Goal: Information Seeking & Learning: Learn about a topic

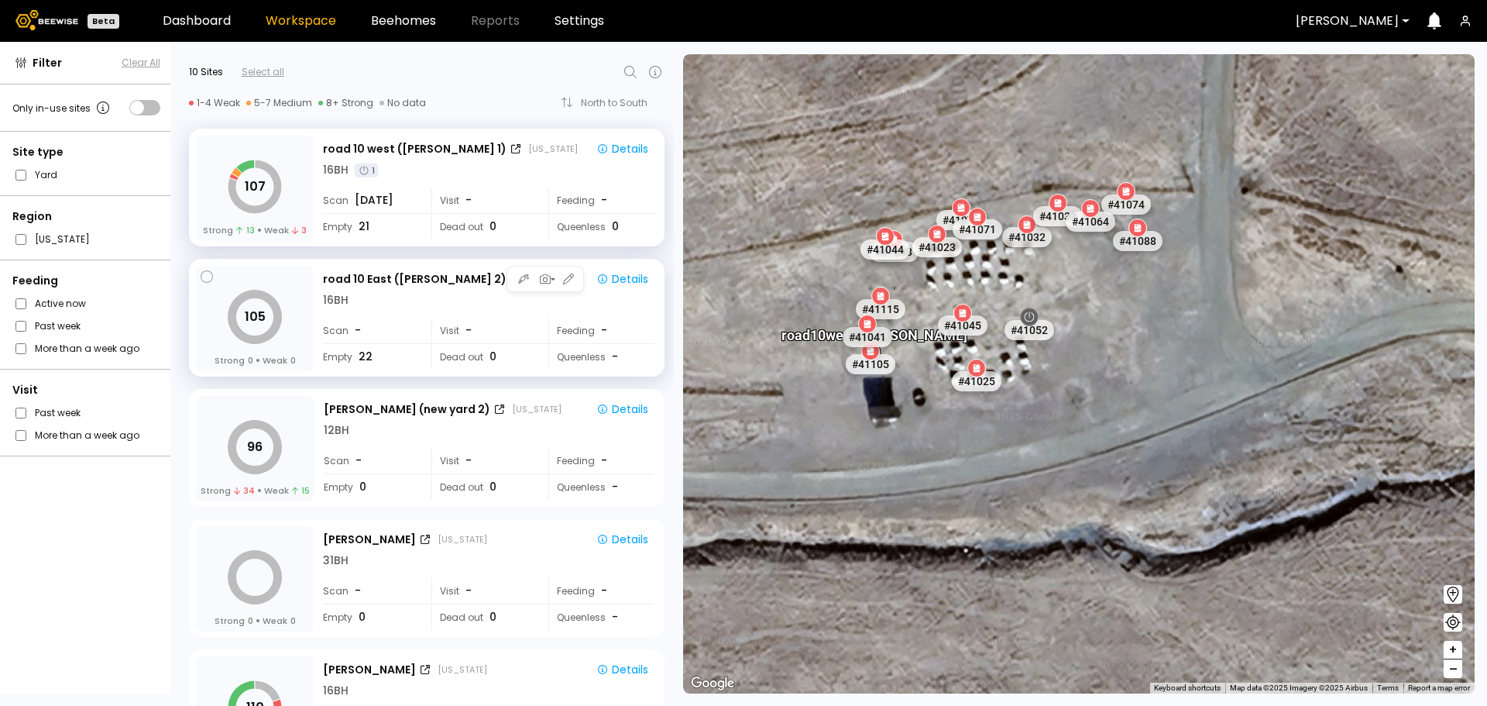
click at [396, 303] on div "16 BH" at bounding box center [489, 300] width 332 height 16
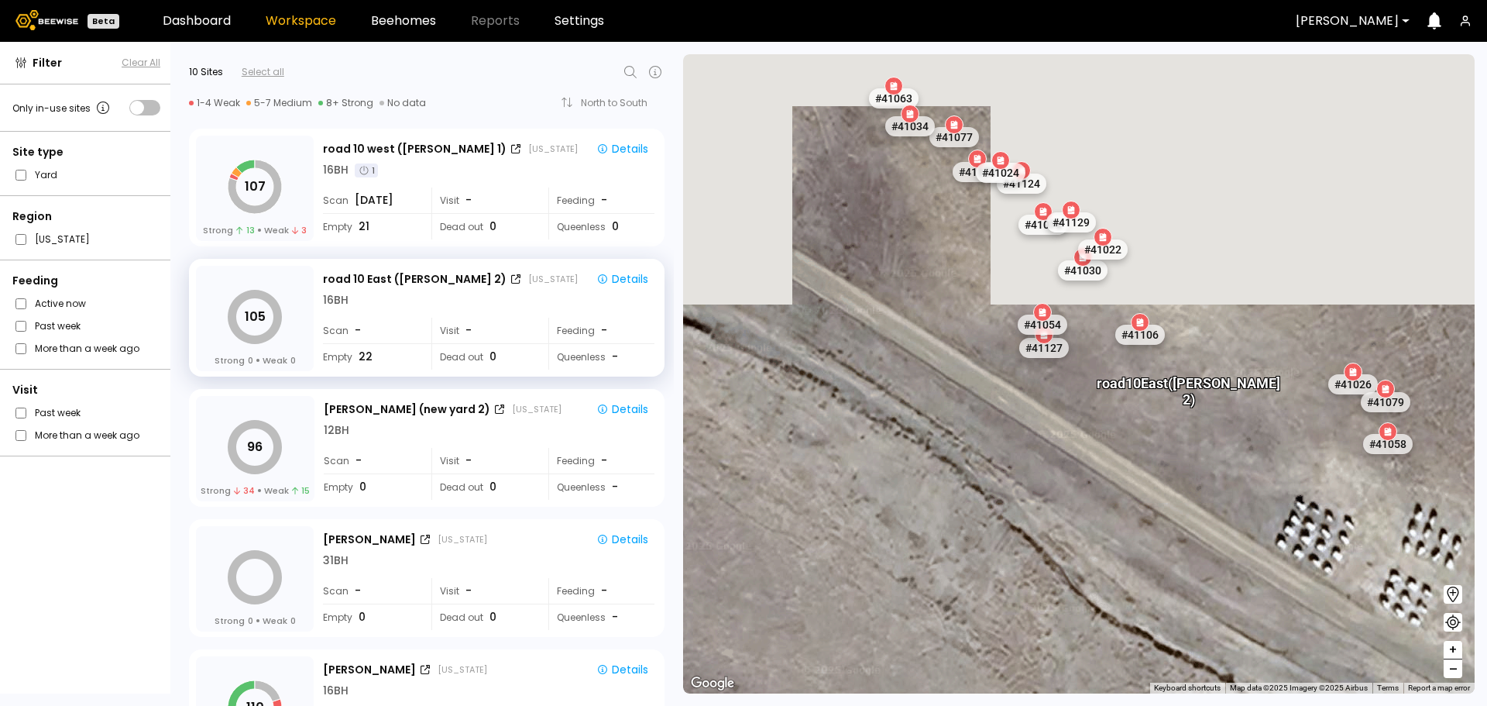
drag, startPoint x: 1029, startPoint y: 258, endPoint x: 1137, endPoint y: 545, distance: 306.2
click at [1137, 545] on div "# 41048 # 41118 # 40069 # 40702 # 40113 # 40306 # 40345 # 40190 # 40736 # 40200…" at bounding box center [1079, 373] width 792 height 639
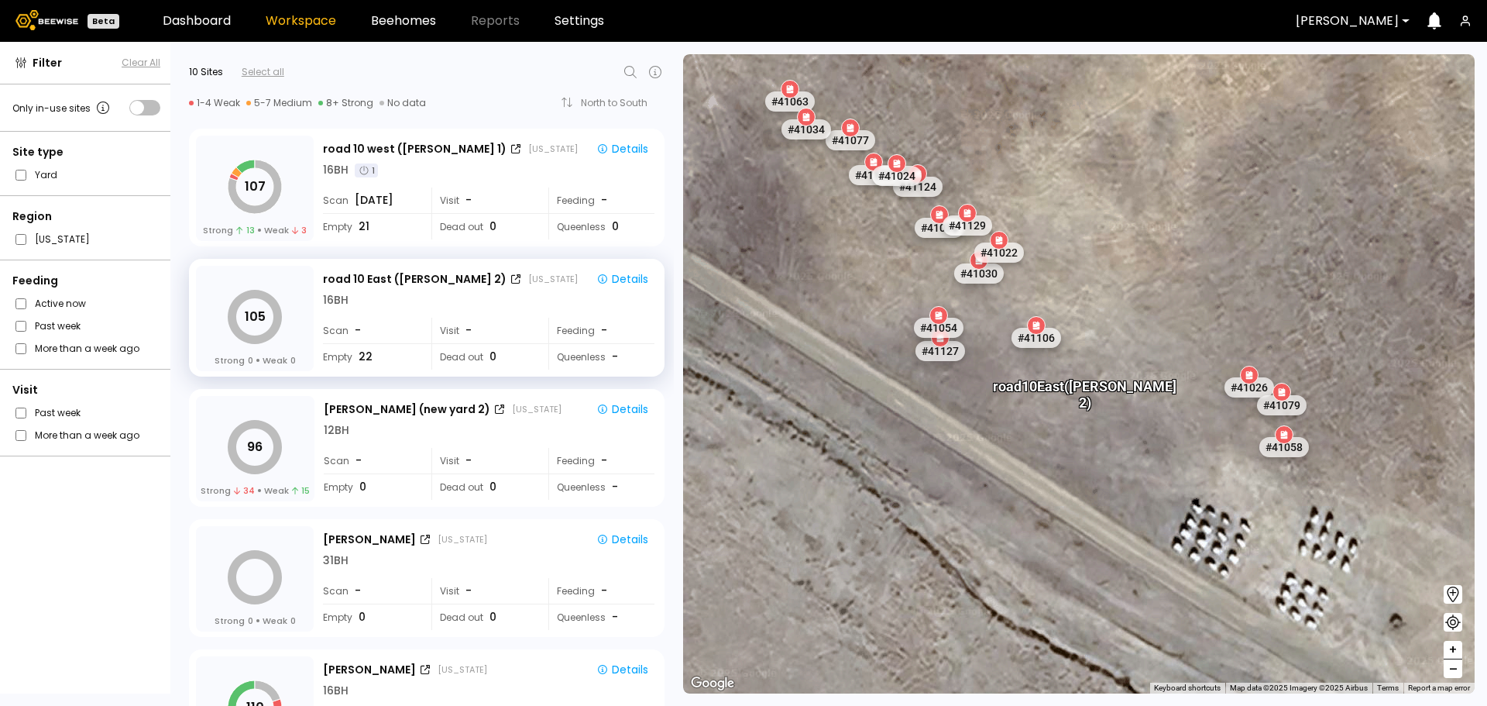
drag, startPoint x: 1197, startPoint y: 483, endPoint x: 1084, endPoint y: 477, distance: 113.3
click at [1084, 477] on div "# 41048 # 41118 # 40069 # 40702 # 40113 # 40306 # 40345 # 40190 # 40736 # 40200…" at bounding box center [1079, 373] width 792 height 639
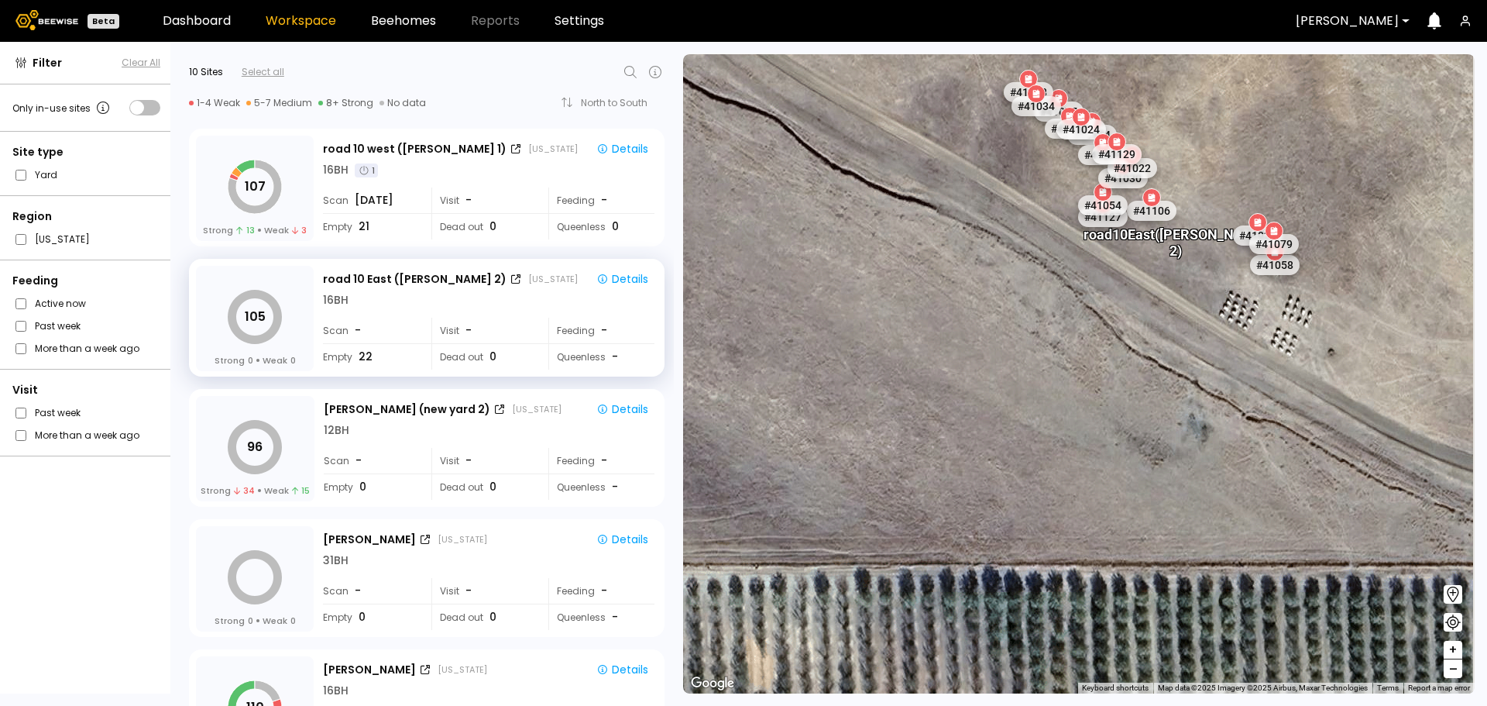
drag, startPoint x: 1056, startPoint y: 312, endPoint x: 891, endPoint y: 366, distance: 173.7
click at [891, 366] on div "# 41048 # 41118 # 40069 # 40702 # 40113 # 40306 # 40345 # 40190 # 40736 # 40200…" at bounding box center [1079, 373] width 792 height 639
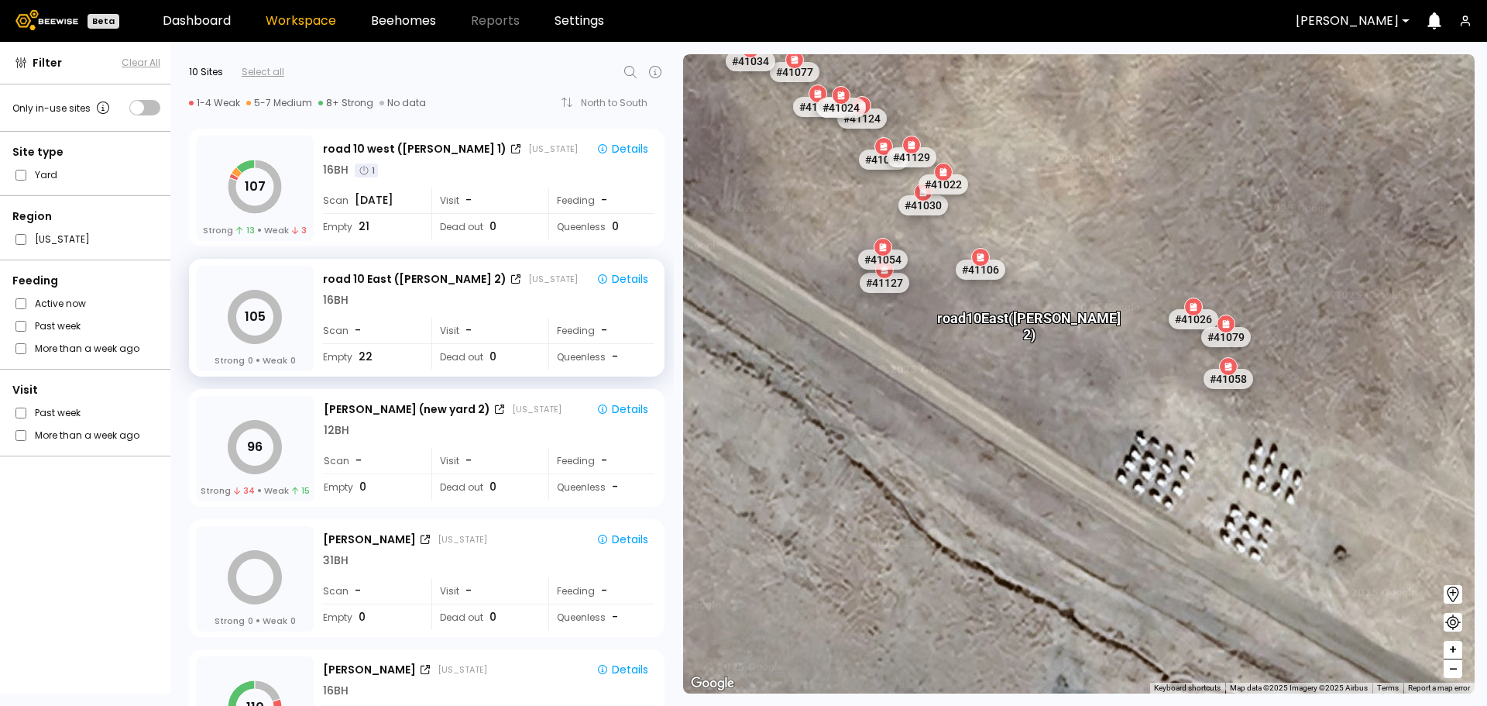
drag, startPoint x: 960, startPoint y: 301, endPoint x: 960, endPoint y: 332, distance: 30.2
click at [960, 332] on div "# 41048 # 41118 # 40069 # 40702 # 40113 # 40306 # 40345 # 40190 # 40736 # 40200…" at bounding box center [1079, 373] width 792 height 639
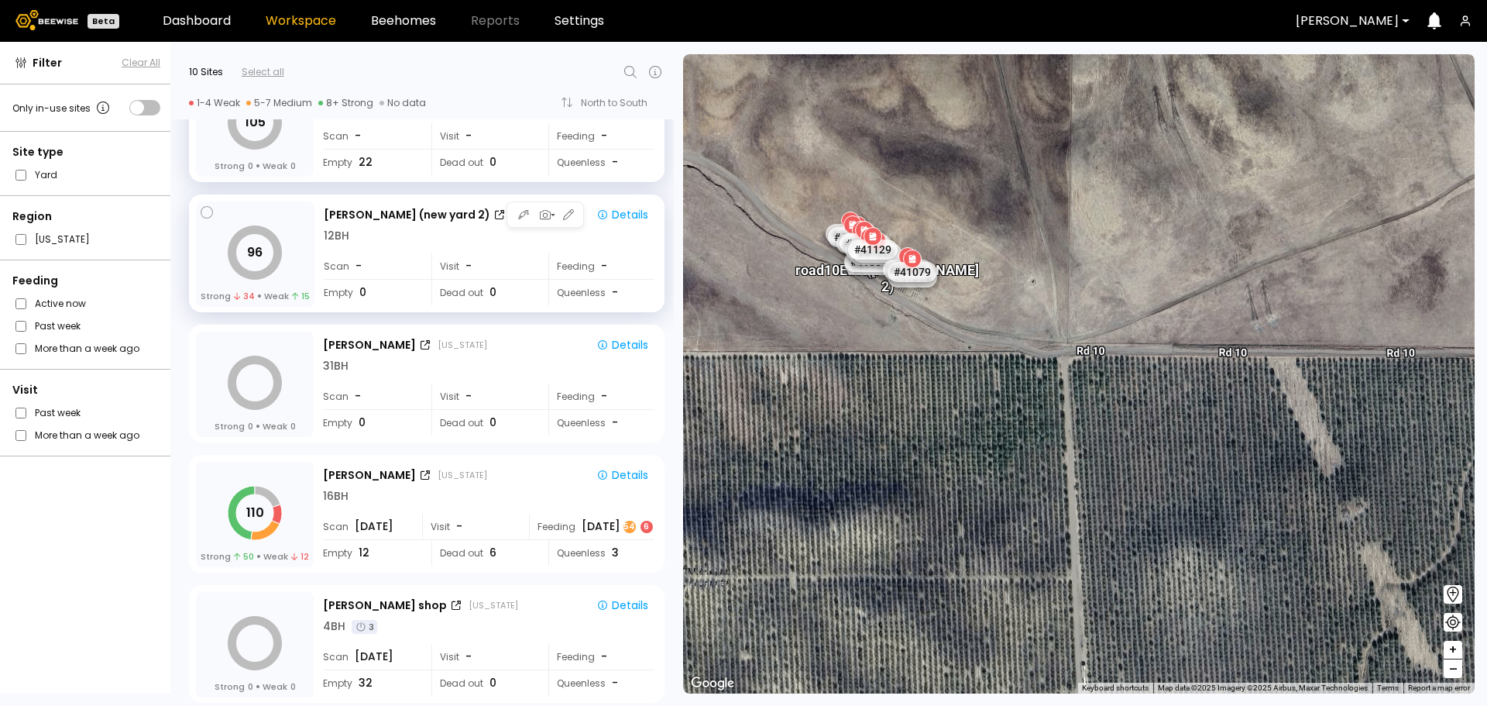
scroll to position [232, 0]
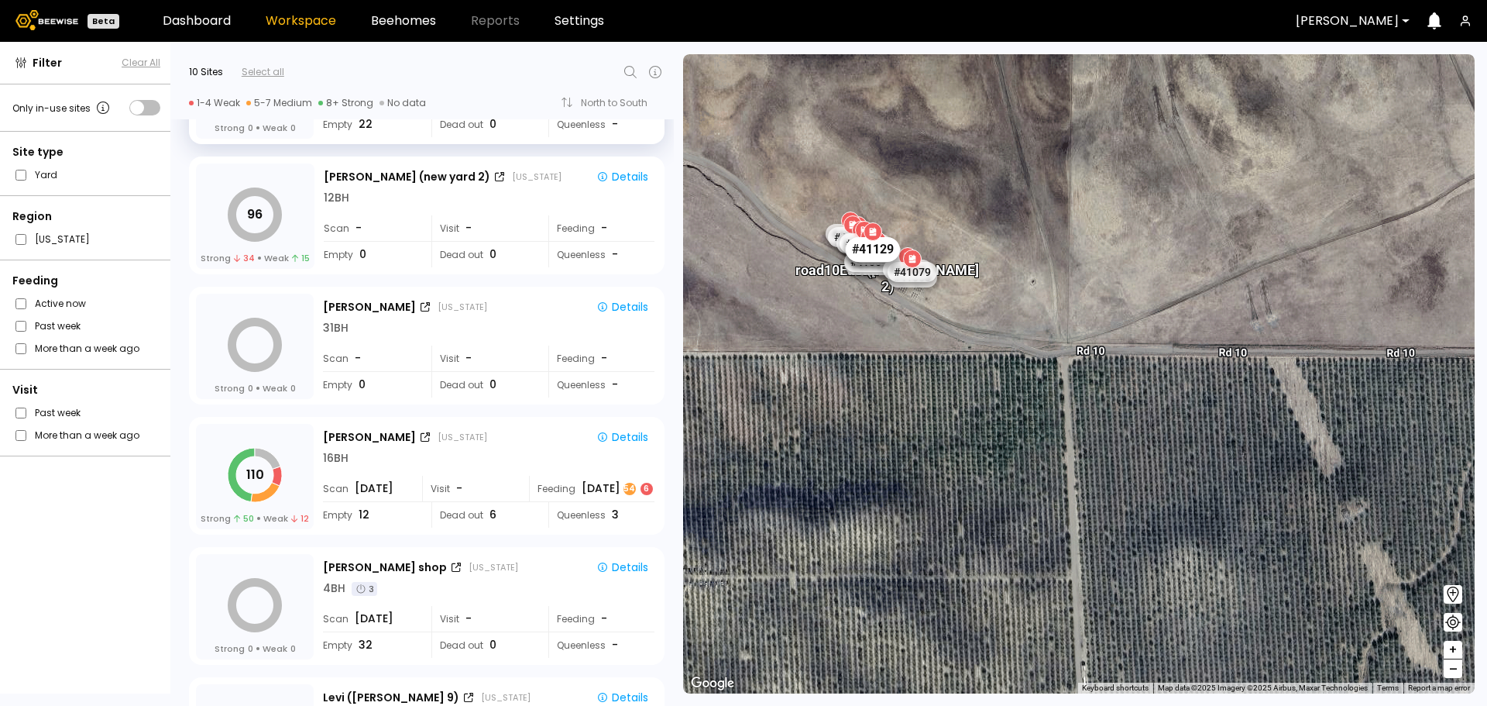
click at [888, 249] on div "# 41129" at bounding box center [873, 248] width 54 height 25
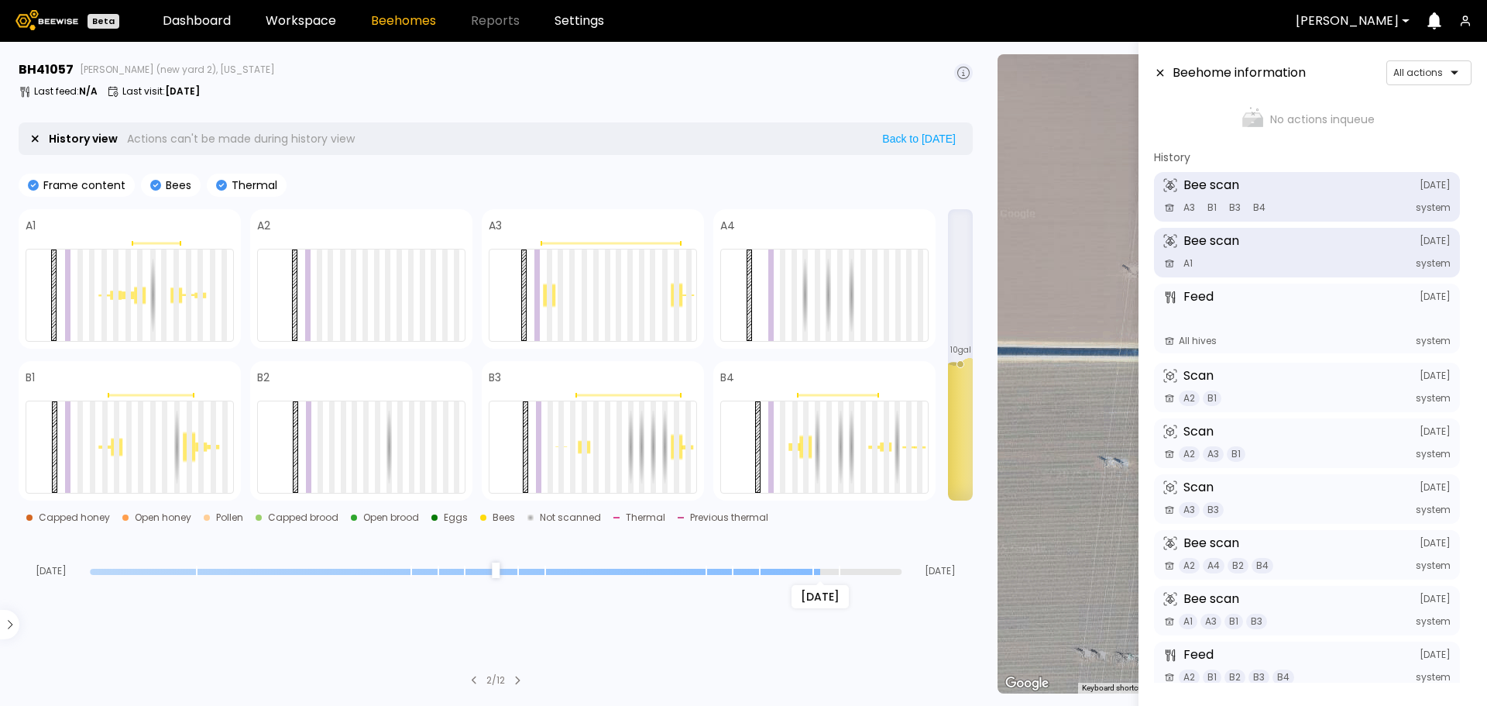
scroll to position [68, 0]
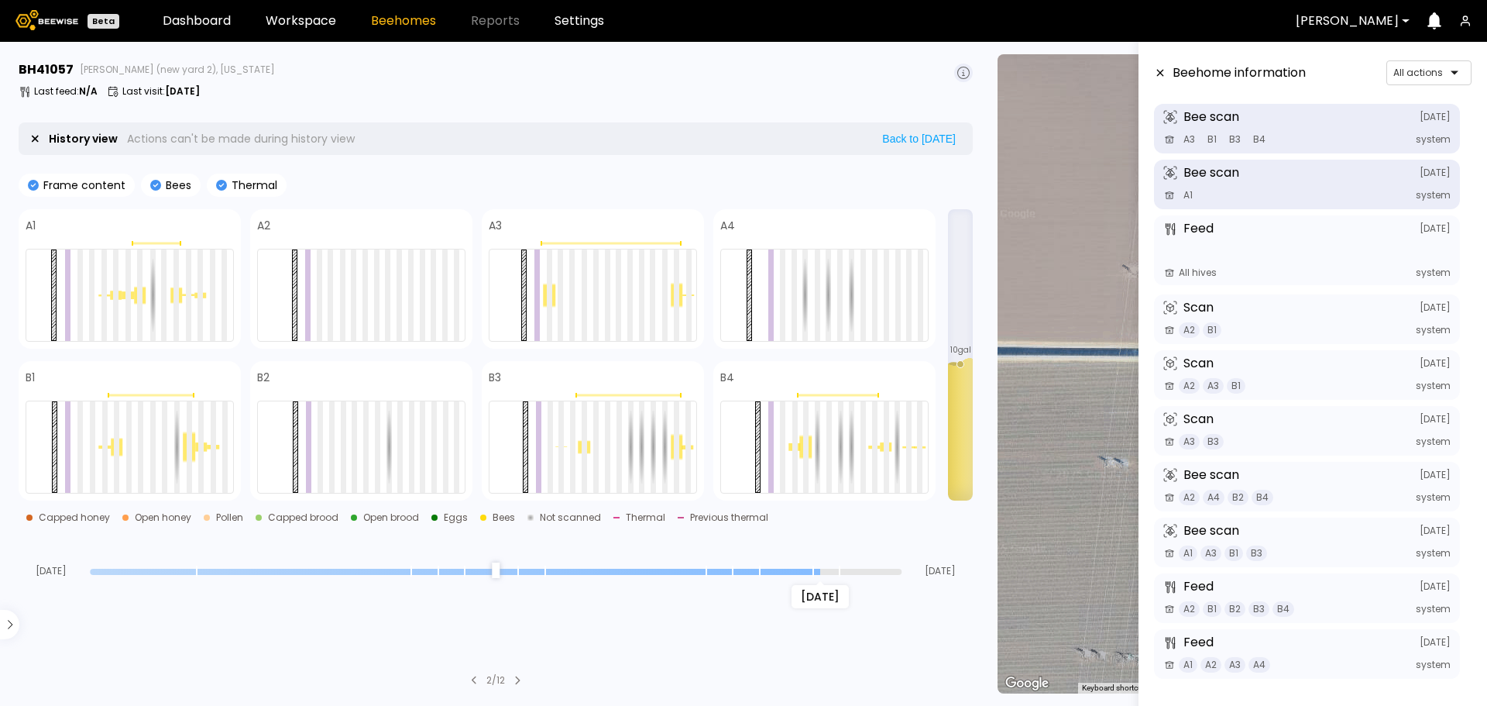
drag, startPoint x: 895, startPoint y: 567, endPoint x: 813, endPoint y: 576, distance: 83.3
click at [813, 575] on input "range" at bounding box center [496, 572] width 812 height 6
click at [1417, 77] on div at bounding box center [1422, 73] width 59 height 14
click at [1428, 125] on div "Scan" at bounding box center [1429, 126] width 67 height 9
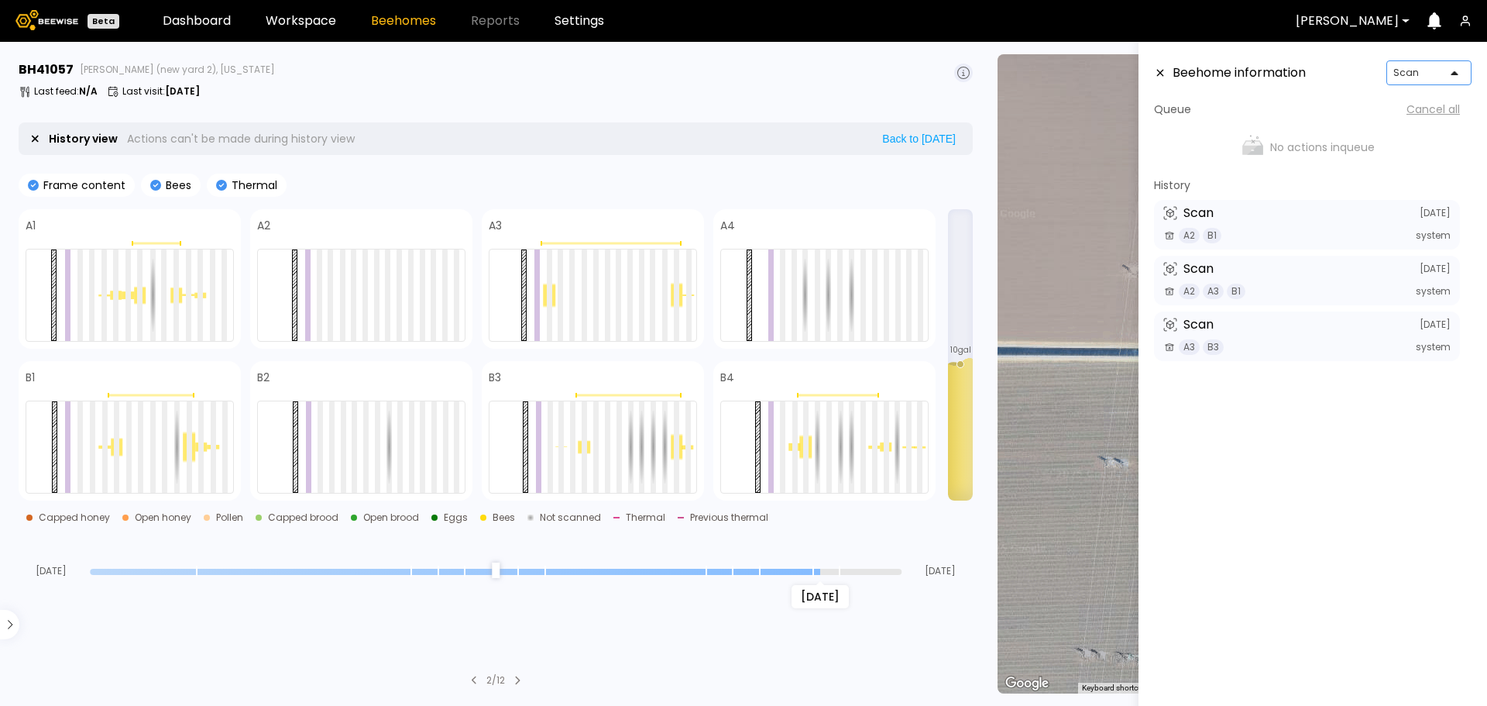
click at [1417, 74] on div at bounding box center [1422, 73] width 59 height 14
click at [1417, 101] on div "All actions" at bounding box center [1429, 105] width 67 height 9
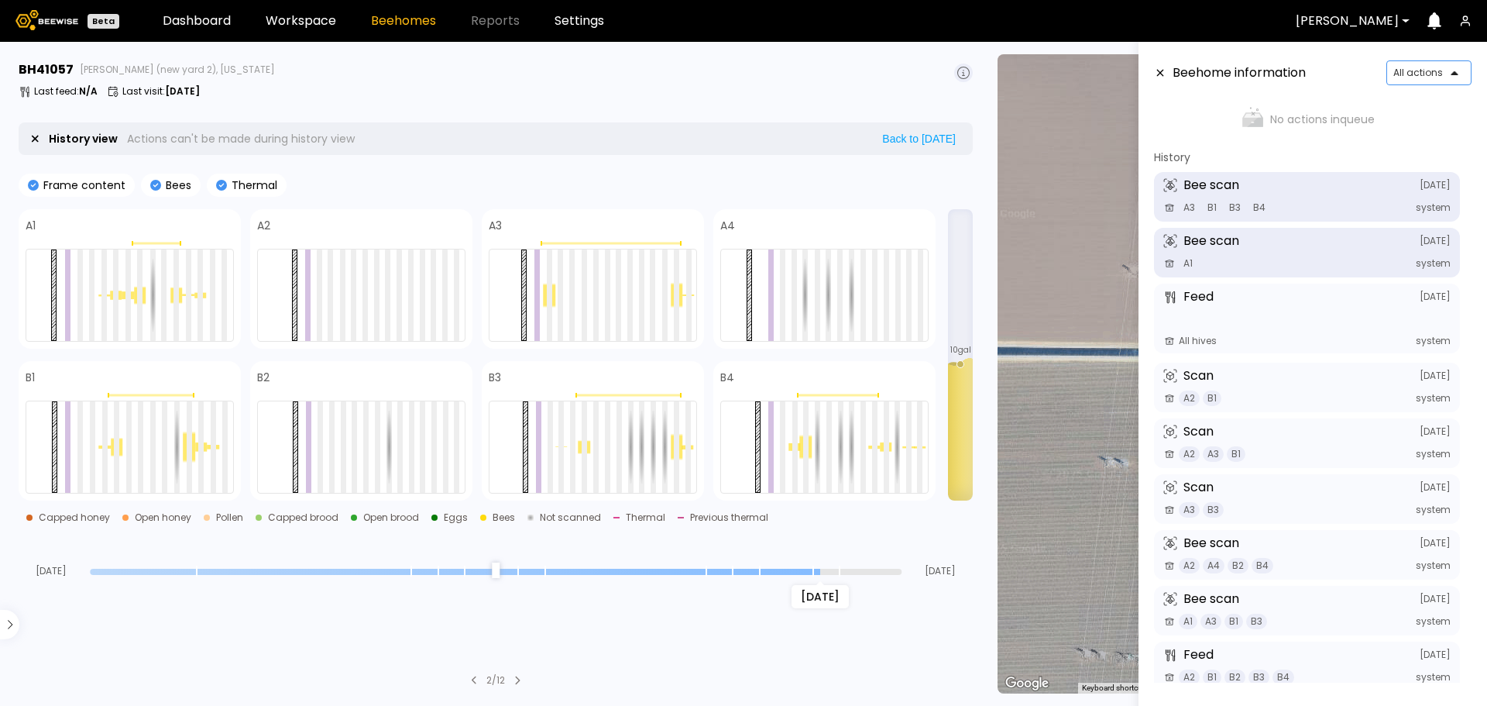
scroll to position [68, 0]
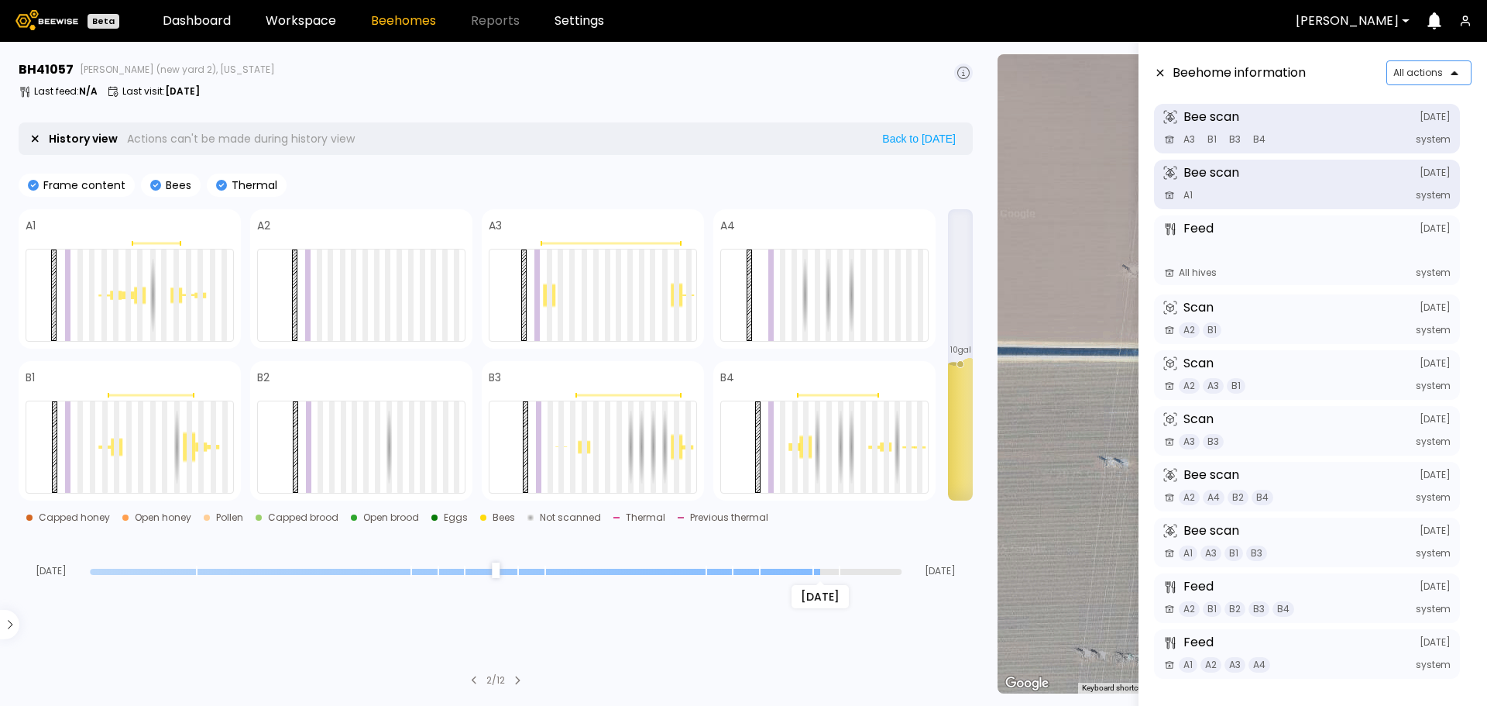
click at [1167, 65] on header "Beehome information option All actions, selected. All actions" at bounding box center [1313, 72] width 318 height 25
click at [1167, 74] on header "Beehome information All actions" at bounding box center [1313, 72] width 318 height 25
click at [1165, 77] on icon at bounding box center [1160, 72] width 12 height 11
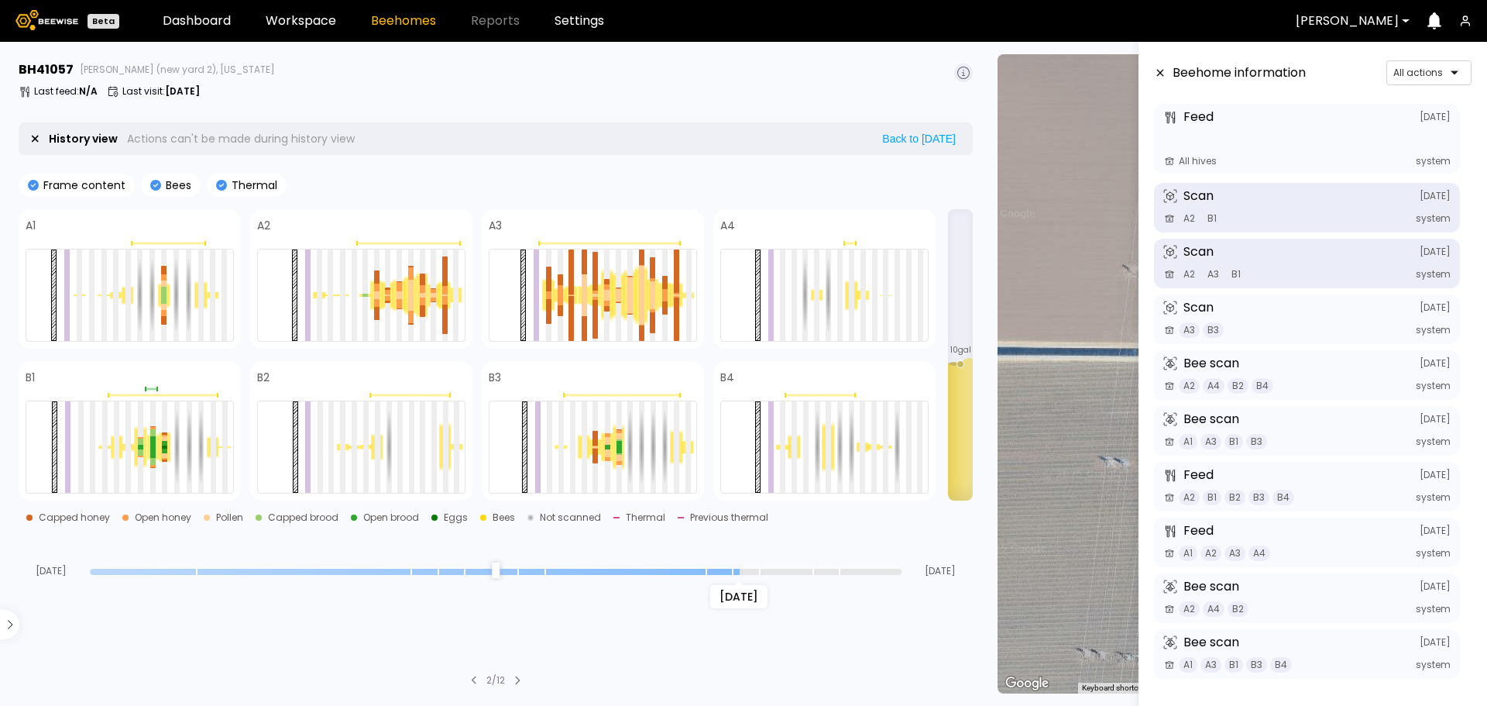
scroll to position [210, 0]
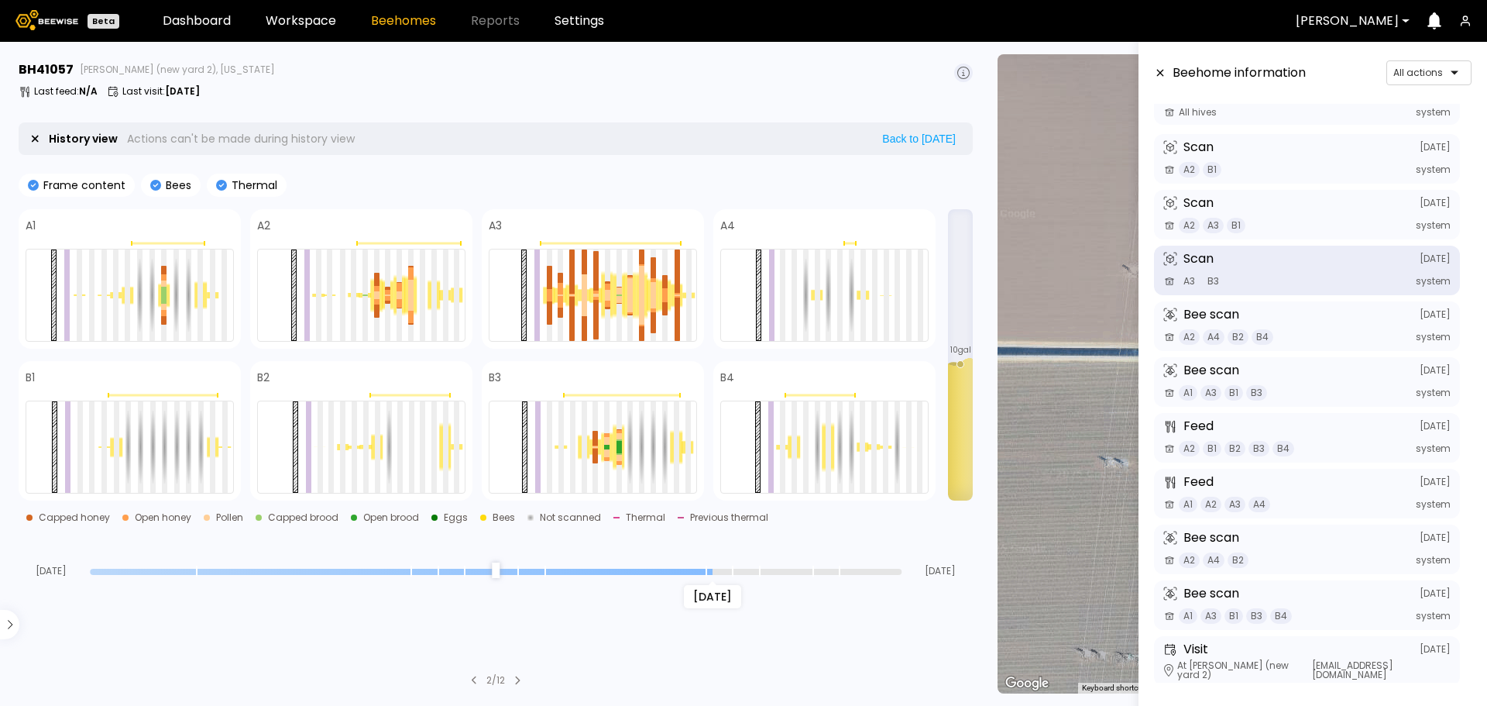
drag, startPoint x: 817, startPoint y: 572, endPoint x: 706, endPoint y: 578, distance: 111.7
click at [706, 575] on input "range" at bounding box center [496, 572] width 812 height 6
click at [548, 273] on div at bounding box center [549, 277] width 5 height 23
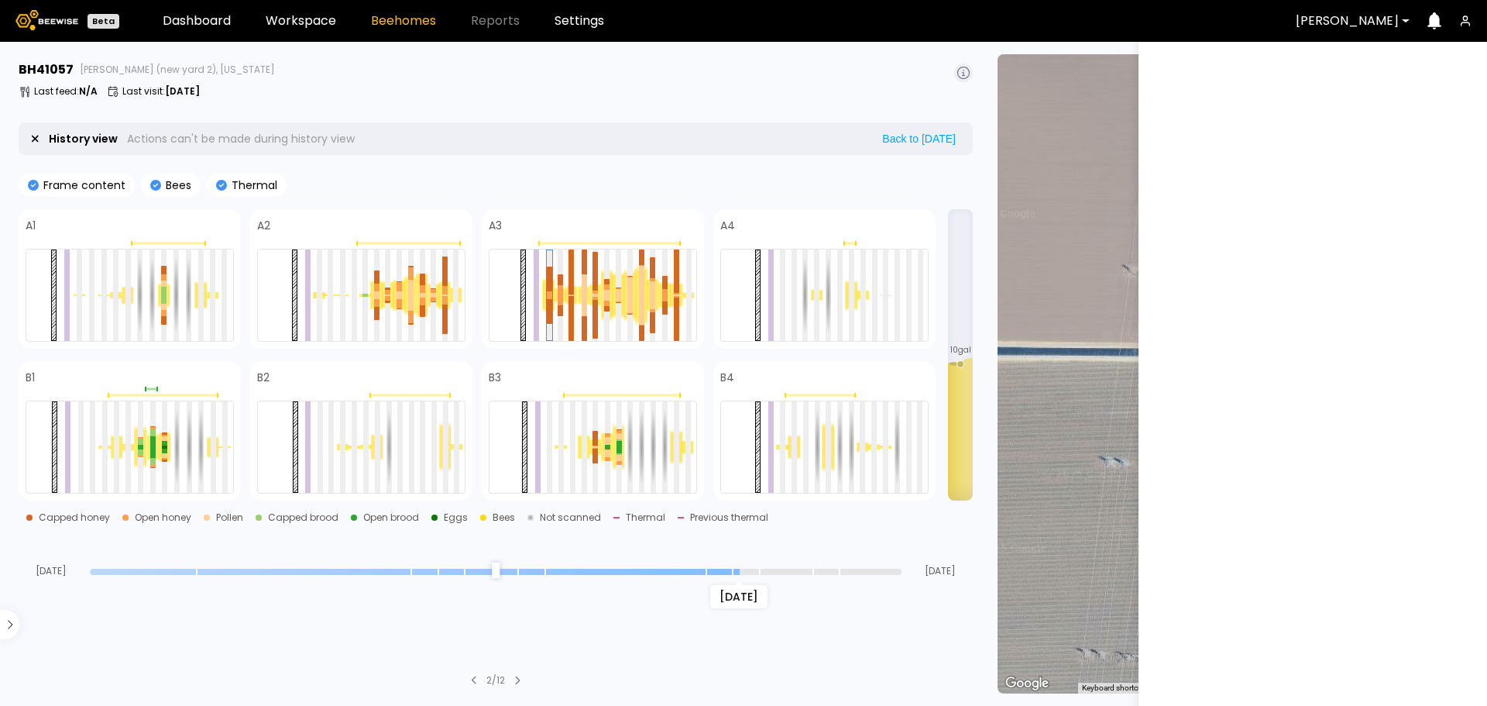
scroll to position [0, 0]
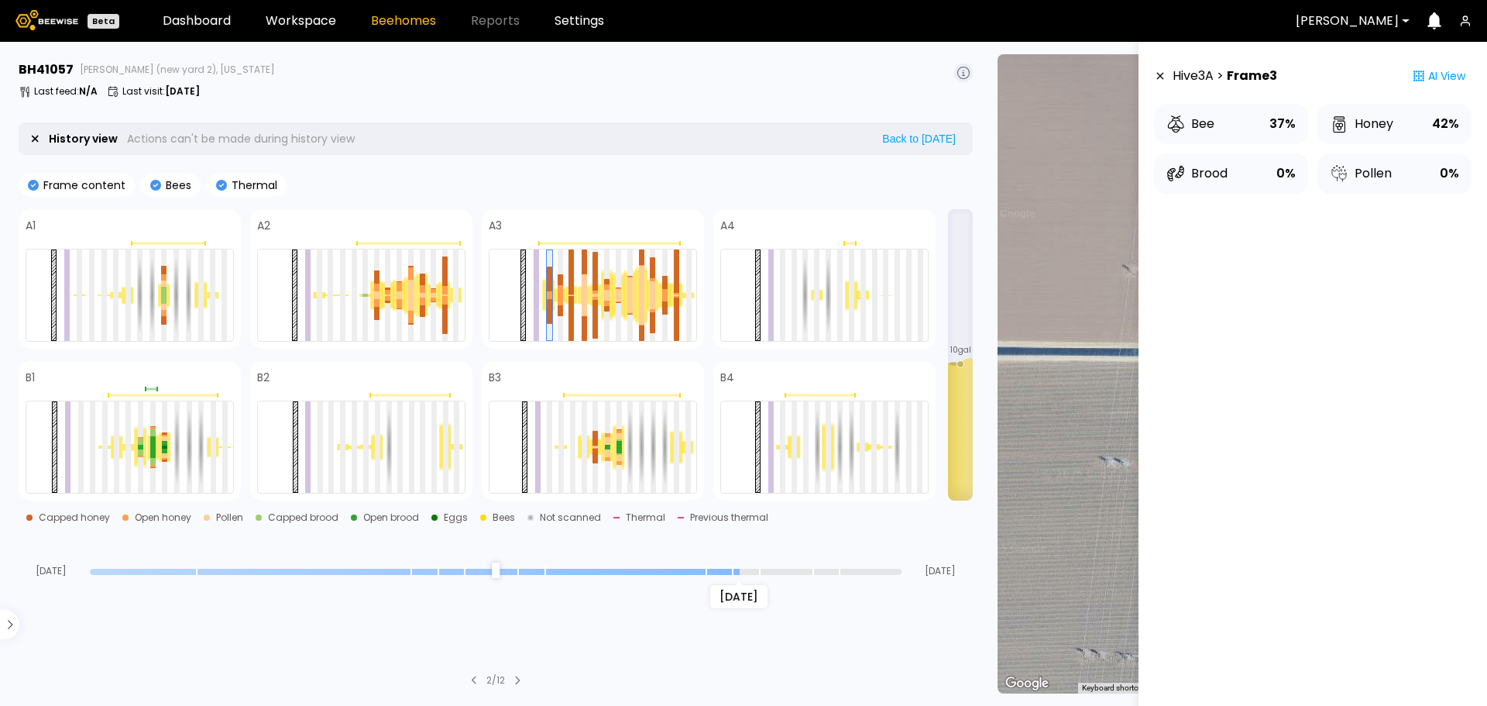
drag, startPoint x: 713, startPoint y: 572, endPoint x: 740, endPoint y: 571, distance: 27.1
click at [740, 571] on input "range" at bounding box center [496, 572] width 812 height 6
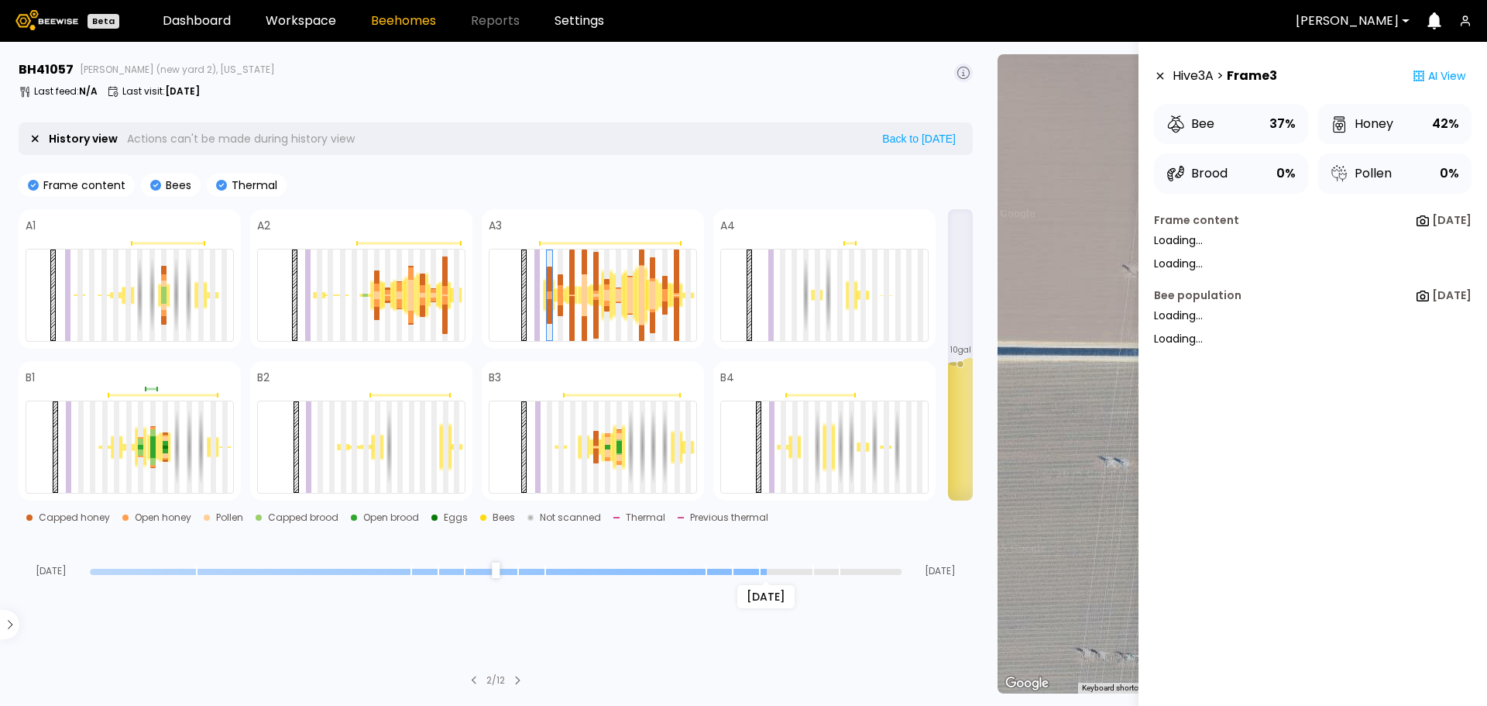
drag, startPoint x: 735, startPoint y: 572, endPoint x: 758, endPoint y: 572, distance: 22.5
click at [758, 572] on input "range" at bounding box center [496, 572] width 812 height 6
drag, startPoint x: 762, startPoint y: 568, endPoint x: 779, endPoint y: 578, distance: 19.8
click at [779, 575] on input "range" at bounding box center [496, 572] width 812 height 6
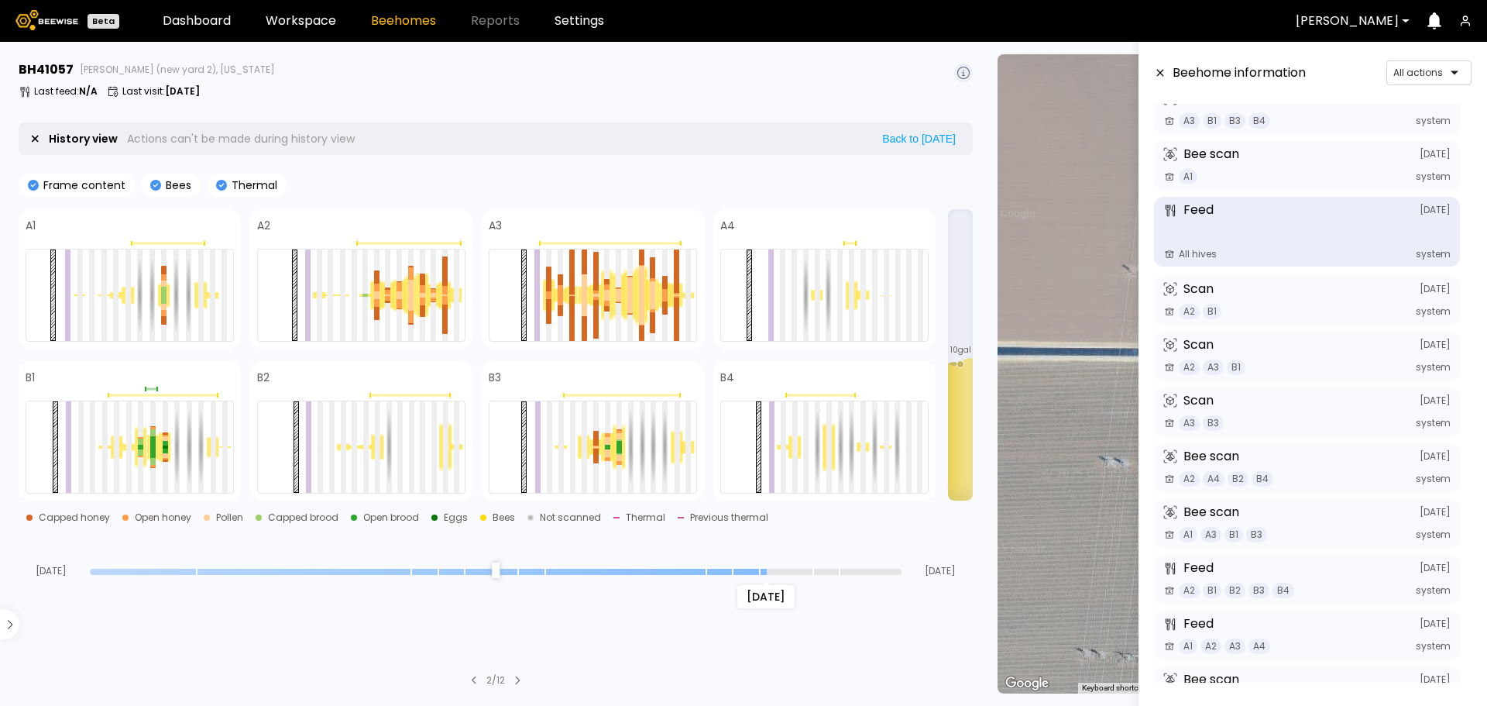
scroll to position [161, 0]
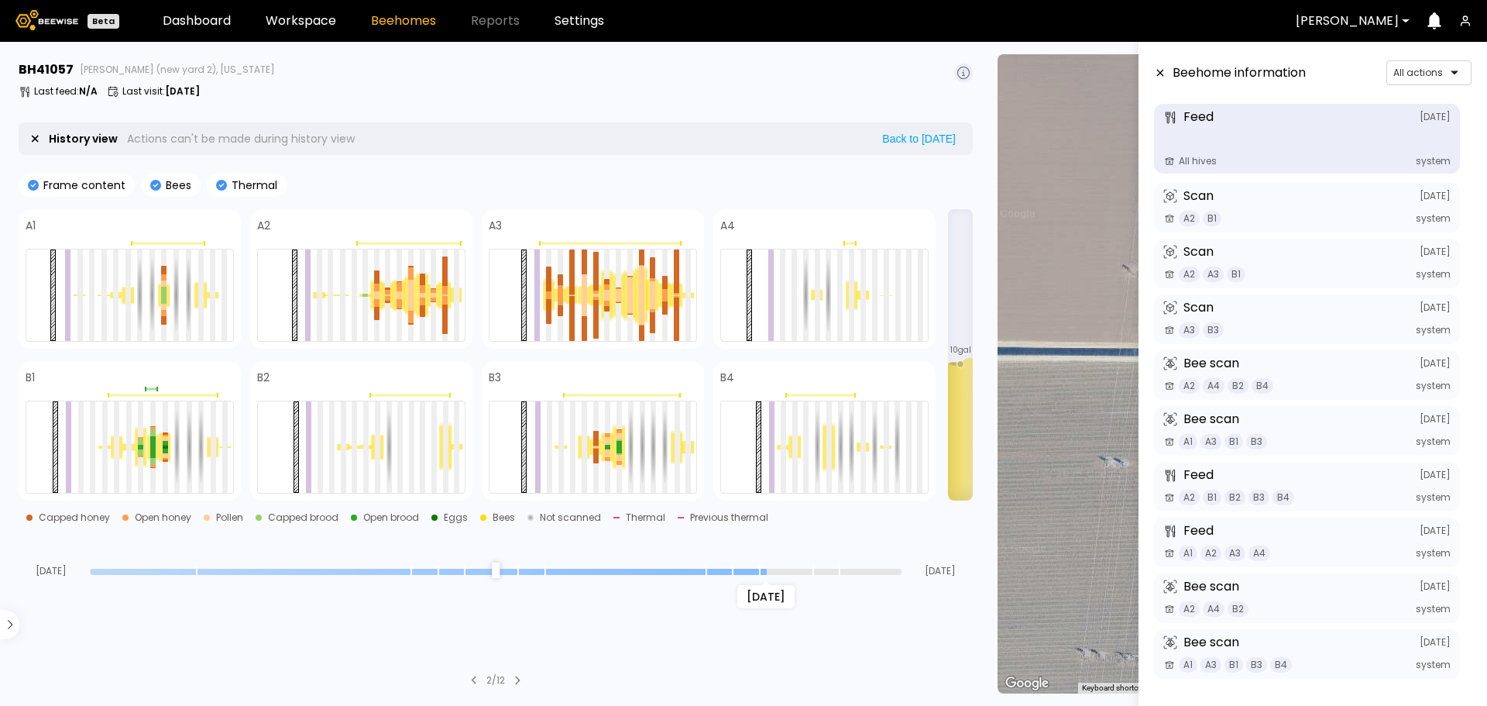
drag, startPoint x: 790, startPoint y: 569, endPoint x: 765, endPoint y: 586, distance: 31.2
click at [765, 575] on input "range" at bounding box center [496, 572] width 812 height 6
click at [367, 295] on div at bounding box center [365, 296] width 5 height 2
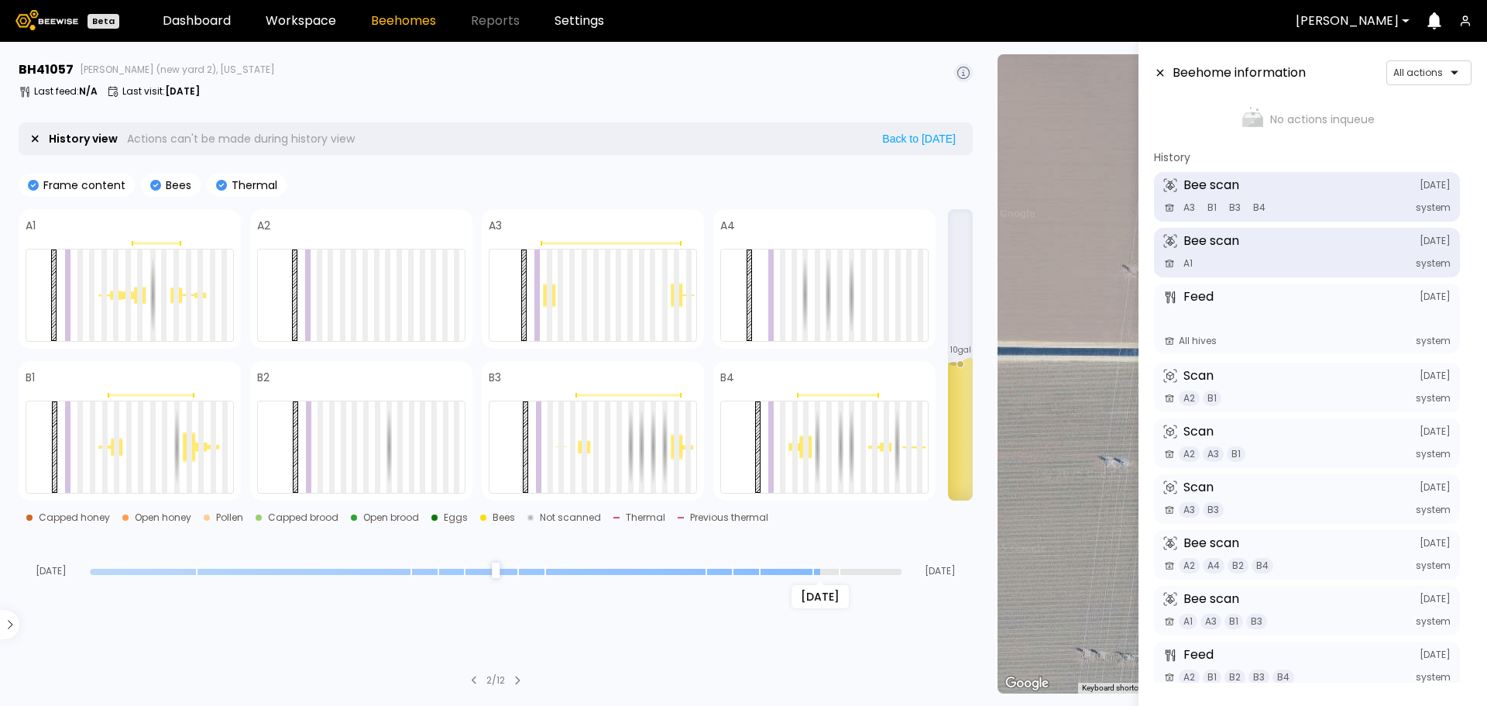
scroll to position [68, 0]
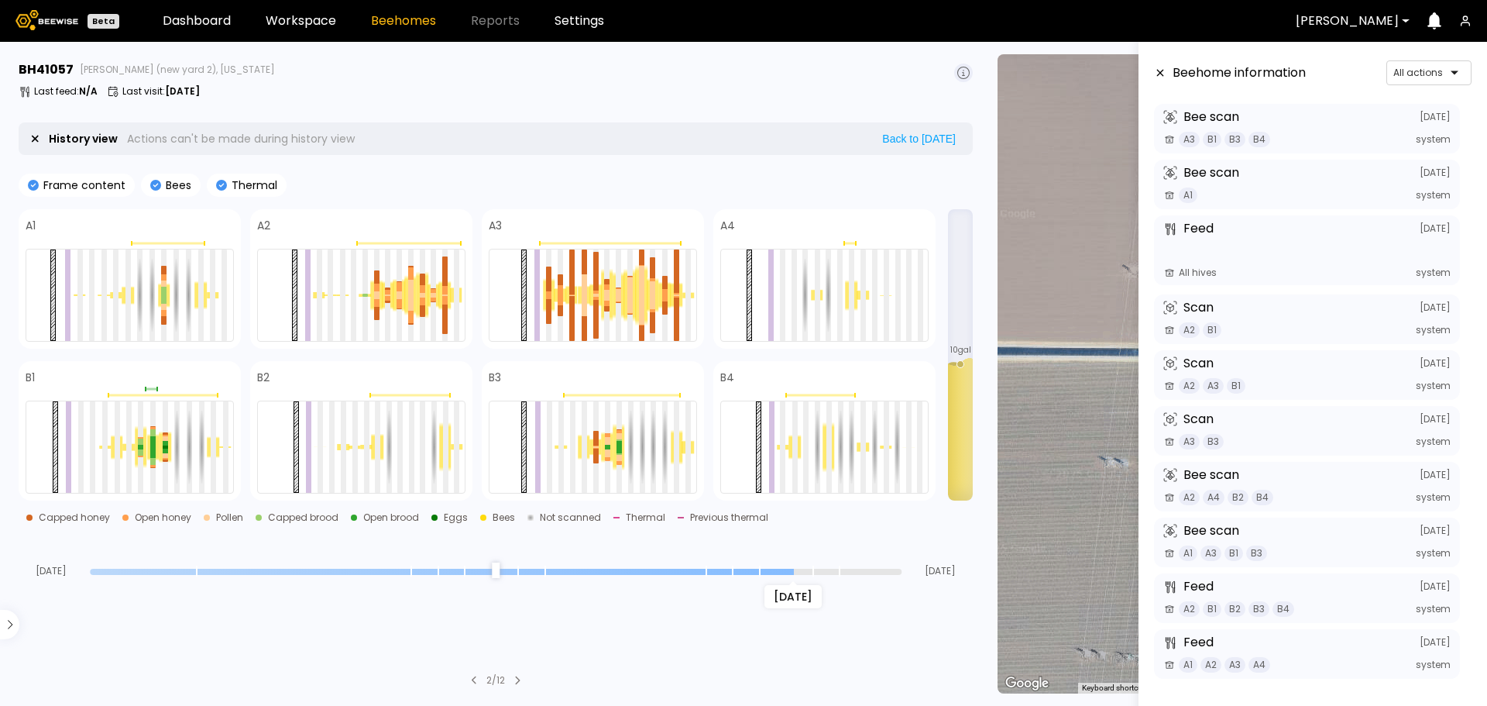
drag, startPoint x: 761, startPoint y: 573, endPoint x: 799, endPoint y: 580, distance: 39.4
click at [799, 575] on input "range" at bounding box center [496, 572] width 812 height 6
click at [609, 451] on div at bounding box center [607, 453] width 5 height 9
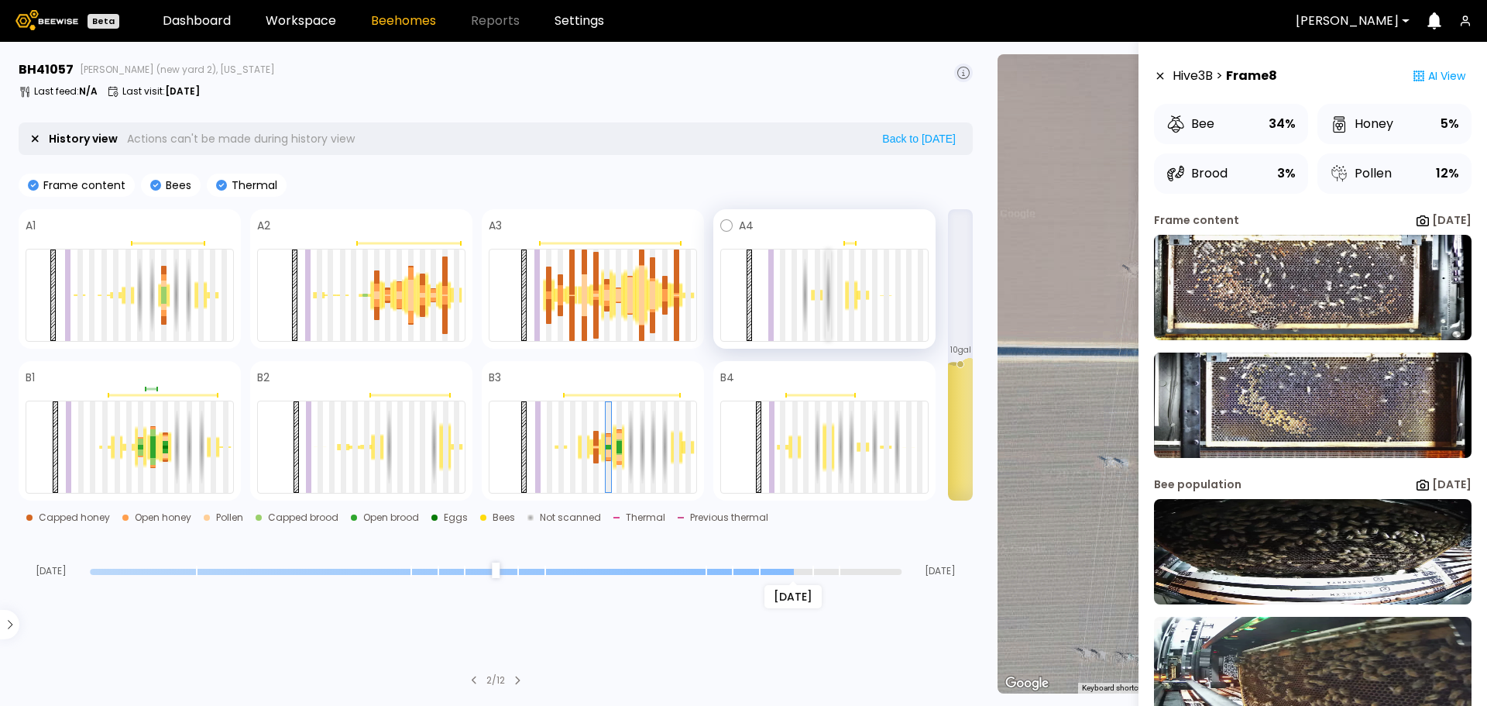
click at [828, 302] on div at bounding box center [828, 294] width 5 height 91
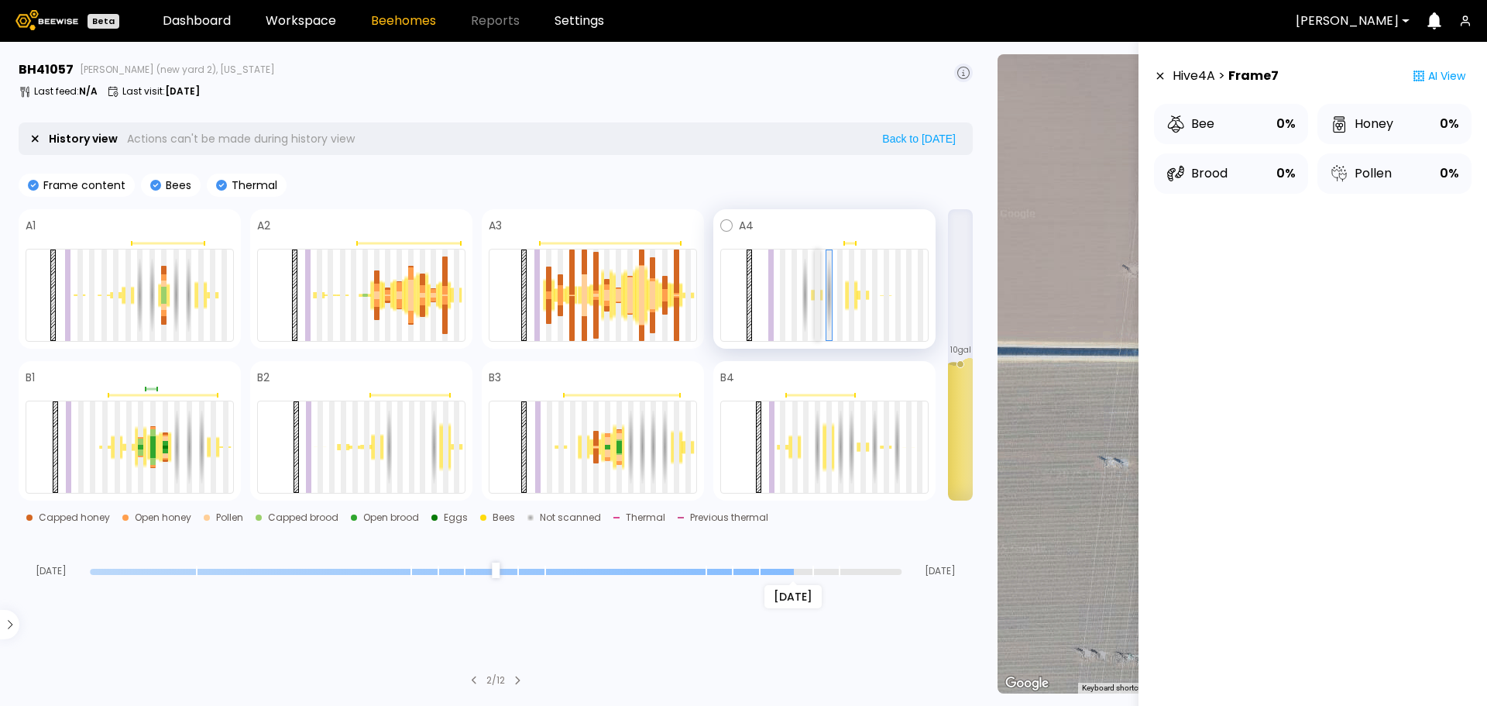
click at [815, 299] on div at bounding box center [817, 294] width 5 height 91
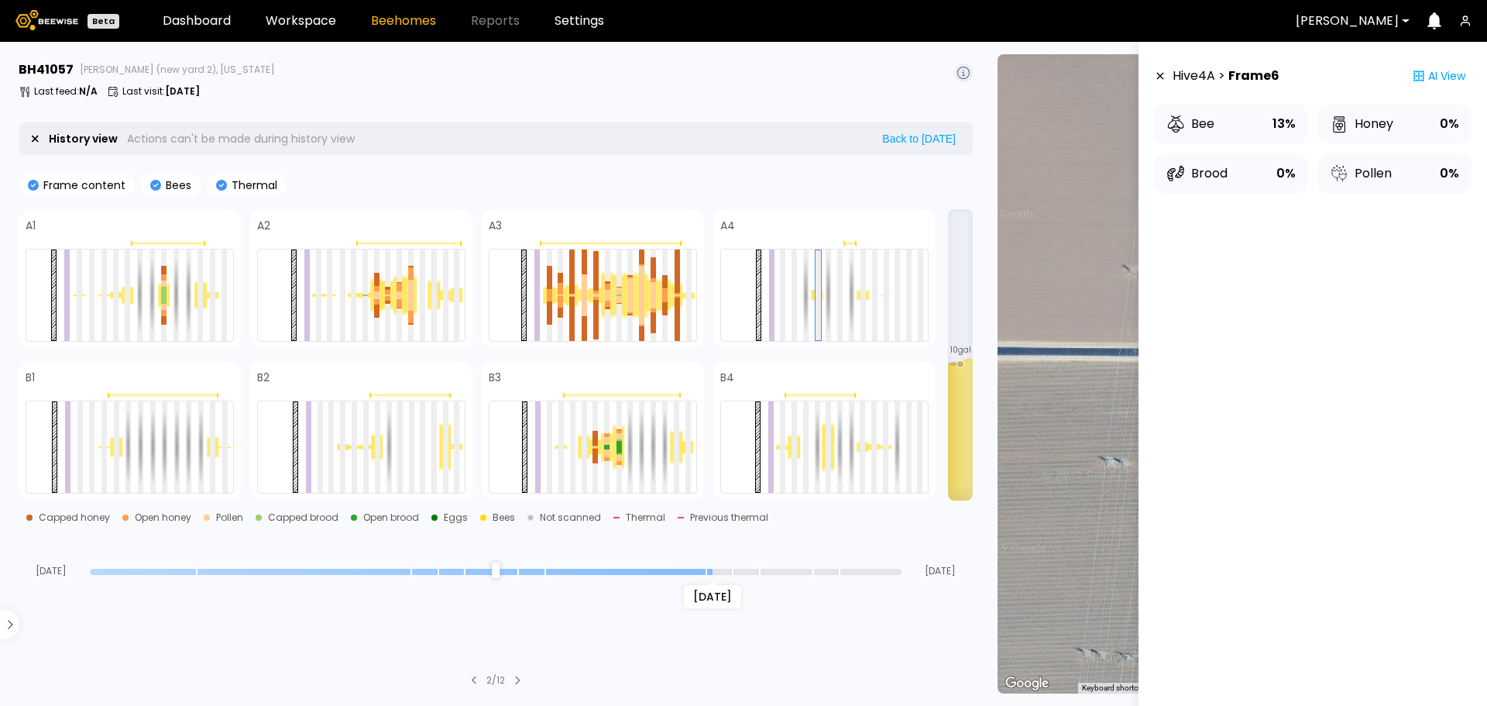
drag, startPoint x: 788, startPoint y: 576, endPoint x: 710, endPoint y: 578, distance: 77.5
click at [710, 575] on input "range" at bounding box center [496, 572] width 812 height 6
click at [163, 311] on div at bounding box center [163, 313] width 5 height 6
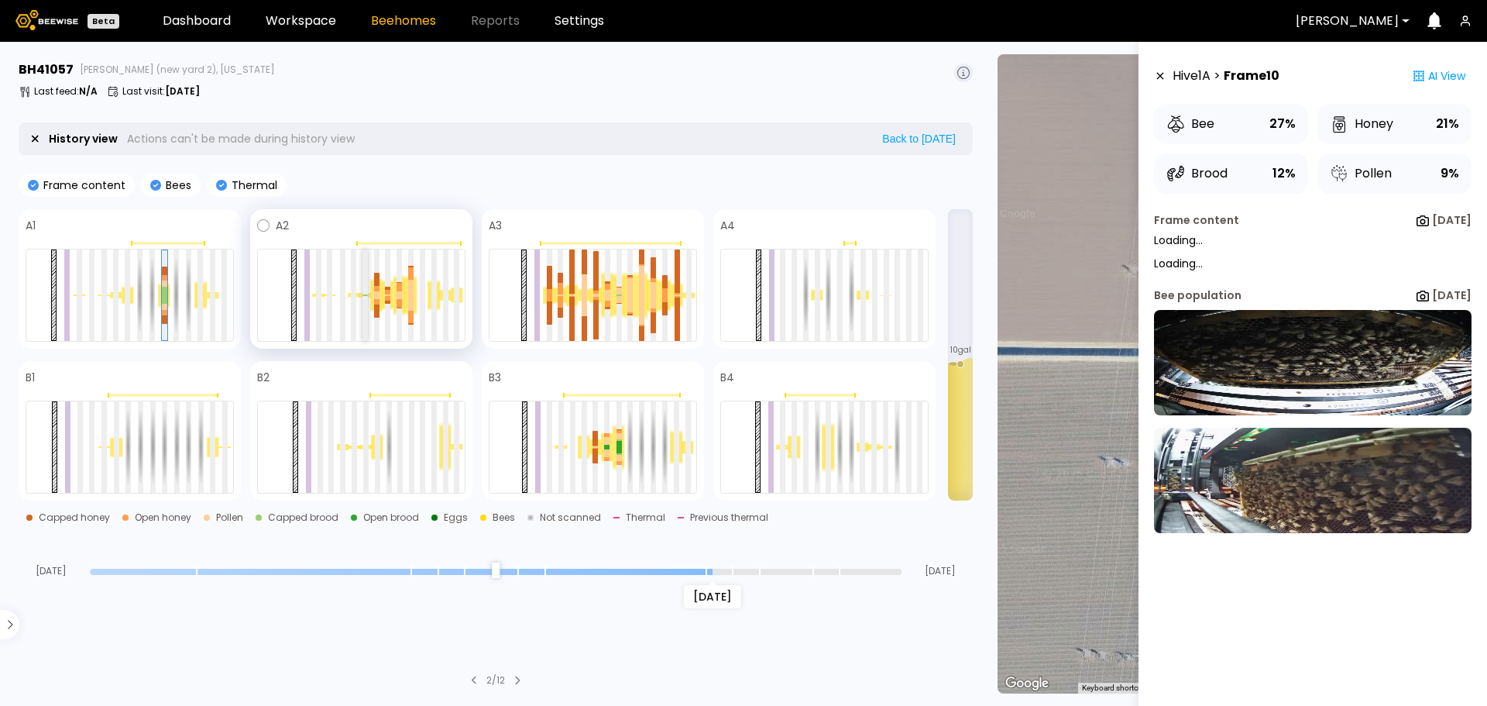
click at [366, 294] on div at bounding box center [365, 294] width 5 height 1
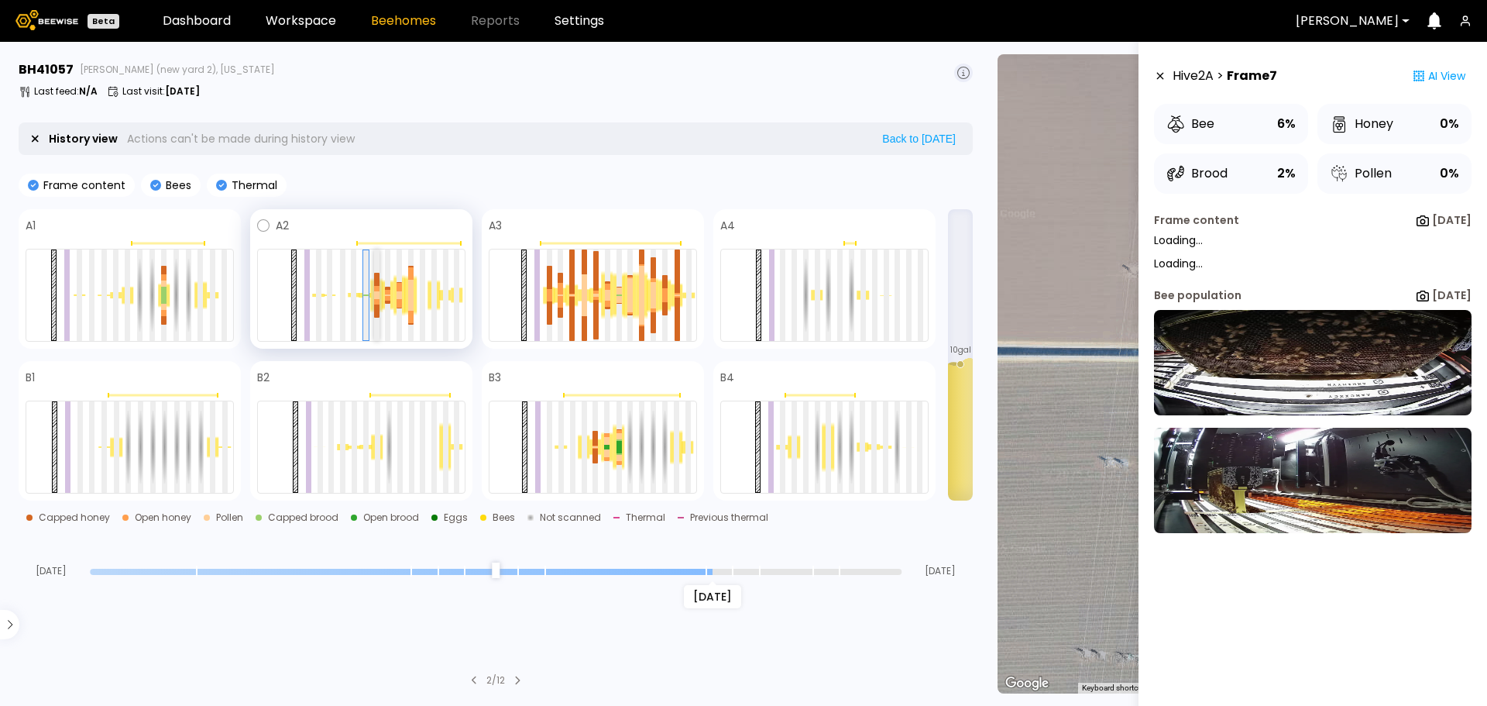
click at [377, 304] on div at bounding box center [376, 310] width 5 height 13
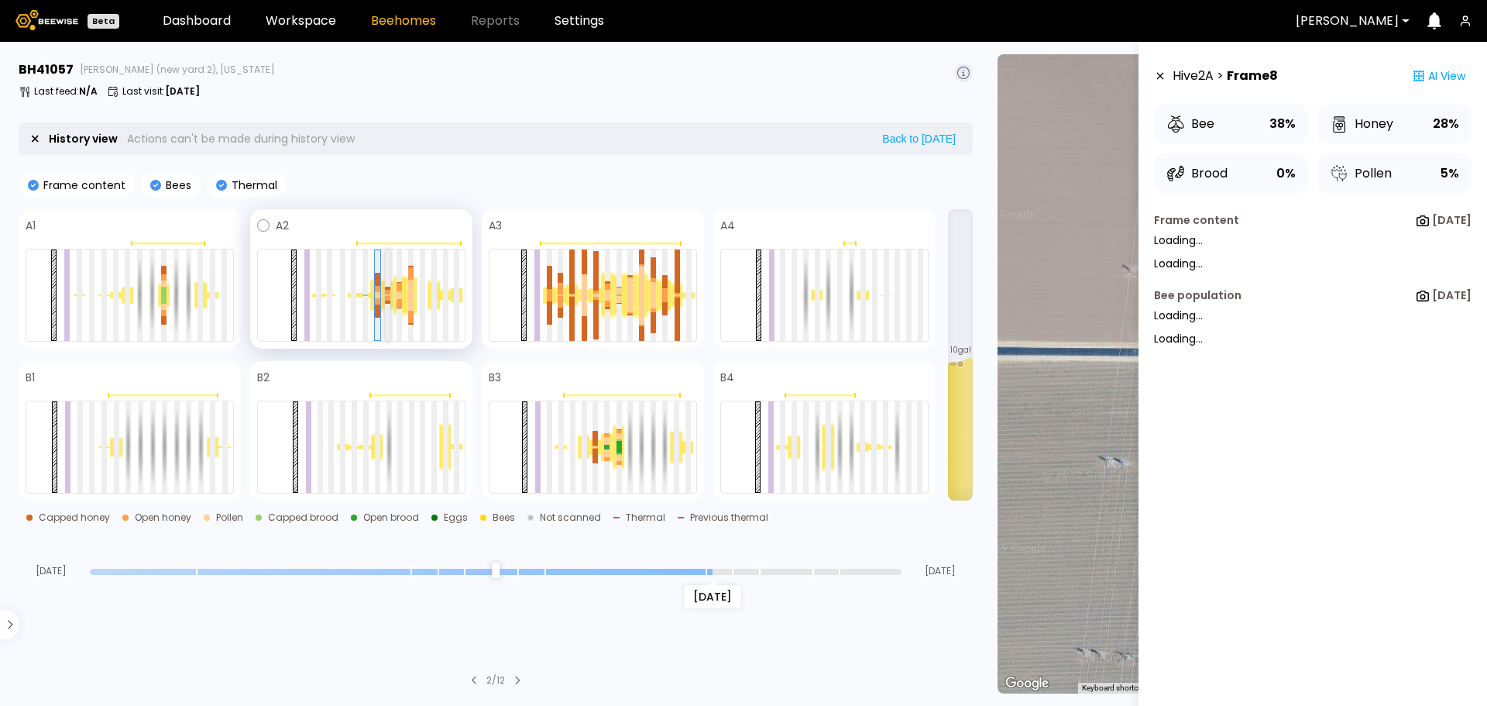
click at [388, 298] on div at bounding box center [387, 298] width 5 height 5
click at [399, 299] on div at bounding box center [399, 303] width 5 height 9
click at [408, 297] on div at bounding box center [410, 302] width 5 height 15
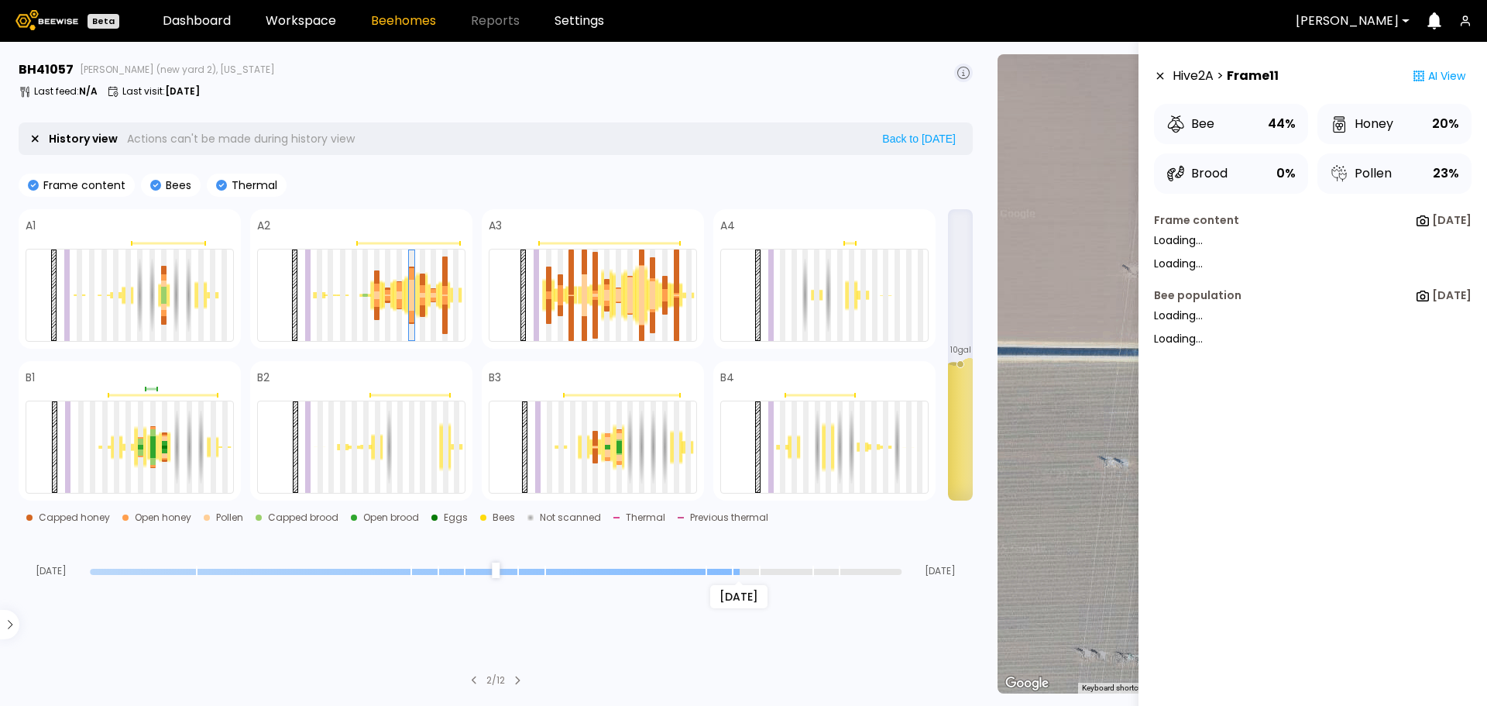
drag, startPoint x: 710, startPoint y: 574, endPoint x: 730, endPoint y: 578, distance: 20.5
click at [730, 575] on input "range" at bounding box center [496, 572] width 812 height 6
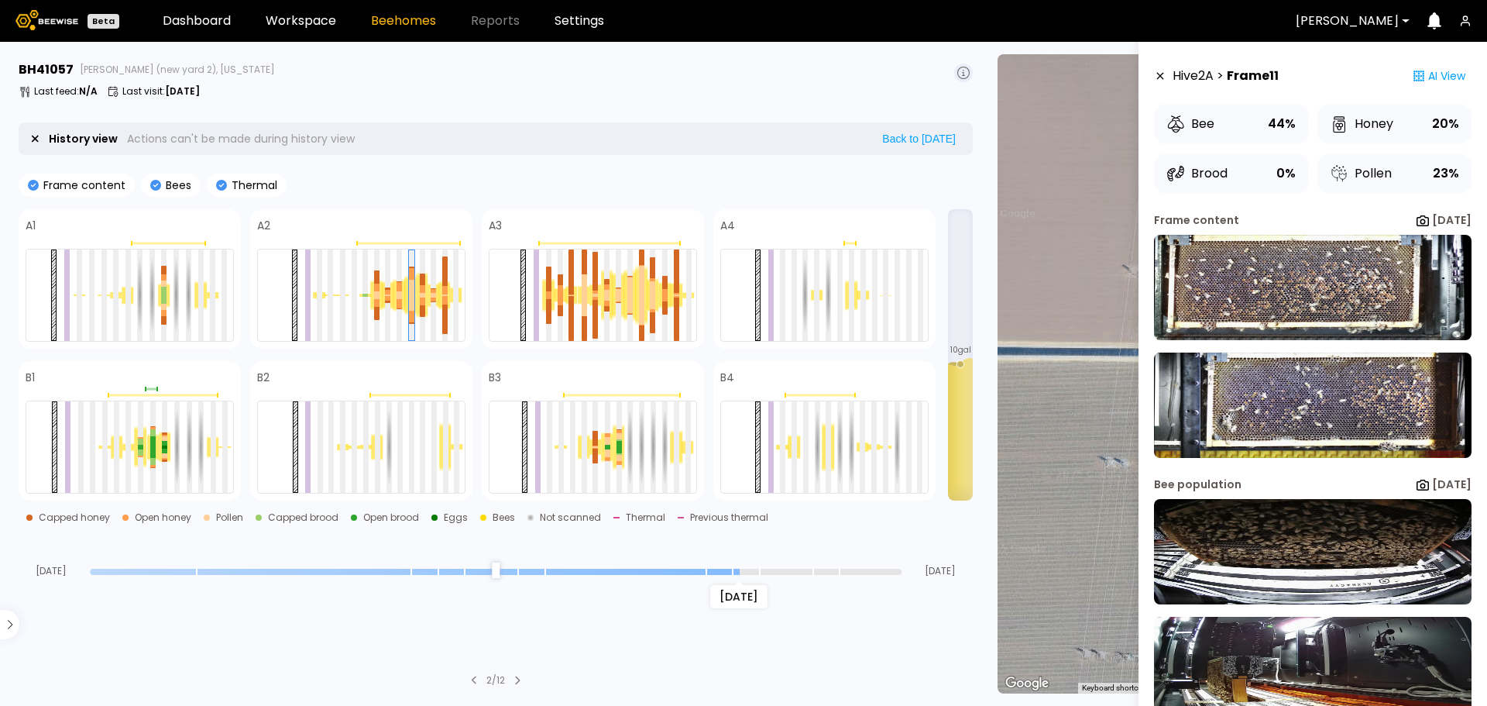
drag, startPoint x: 732, startPoint y: 575, endPoint x: 749, endPoint y: 576, distance: 17.1
click at [749, 576] on section "BH 41057 [PERSON_NAME] (new yard 2), [US_STATE] Last feed : N/A Last visit : [D…" at bounding box center [497, 374] width 976 height 664
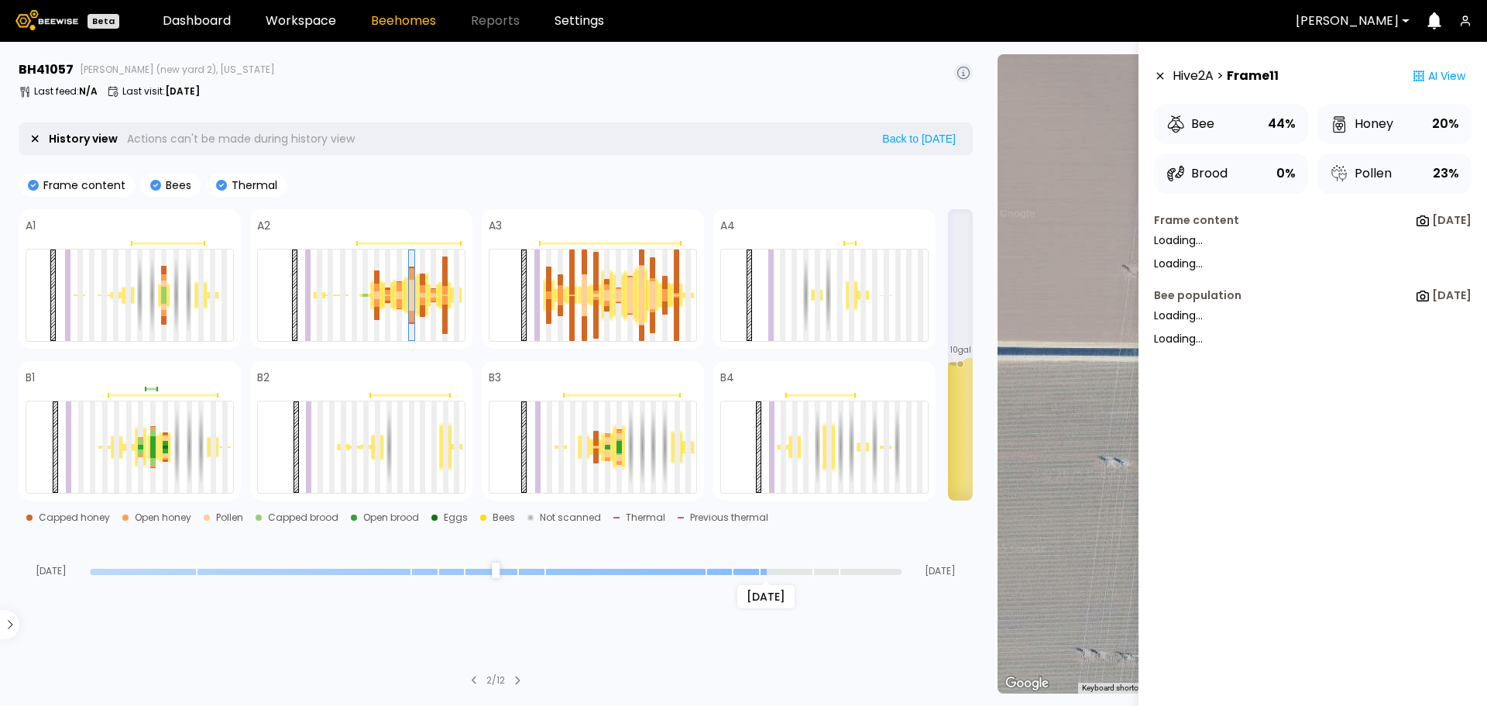
drag, startPoint x: 736, startPoint y: 572, endPoint x: 758, endPoint y: 579, distance: 23.8
type input "*"
click at [758, 575] on input "range" at bounding box center [496, 572] width 812 height 6
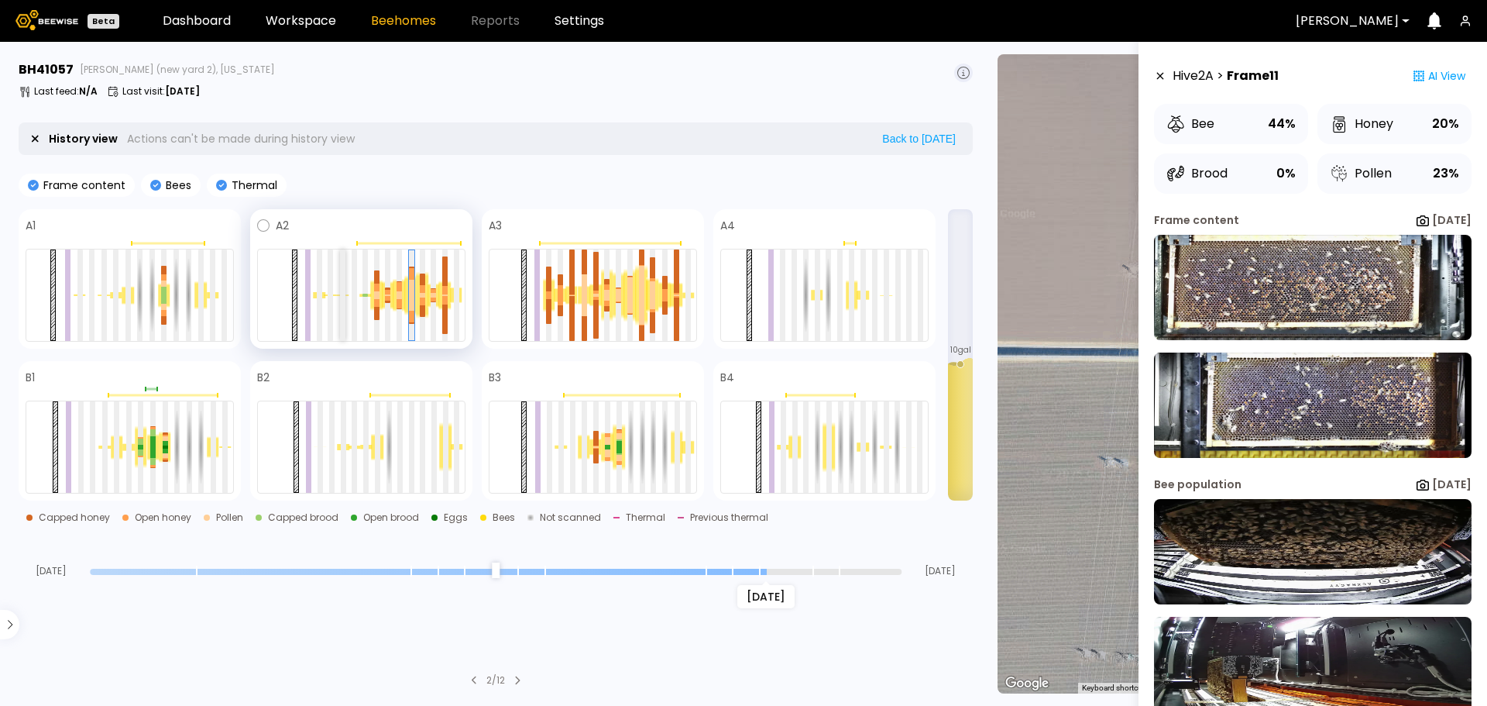
click at [342, 298] on div at bounding box center [342, 294] width 5 height 91
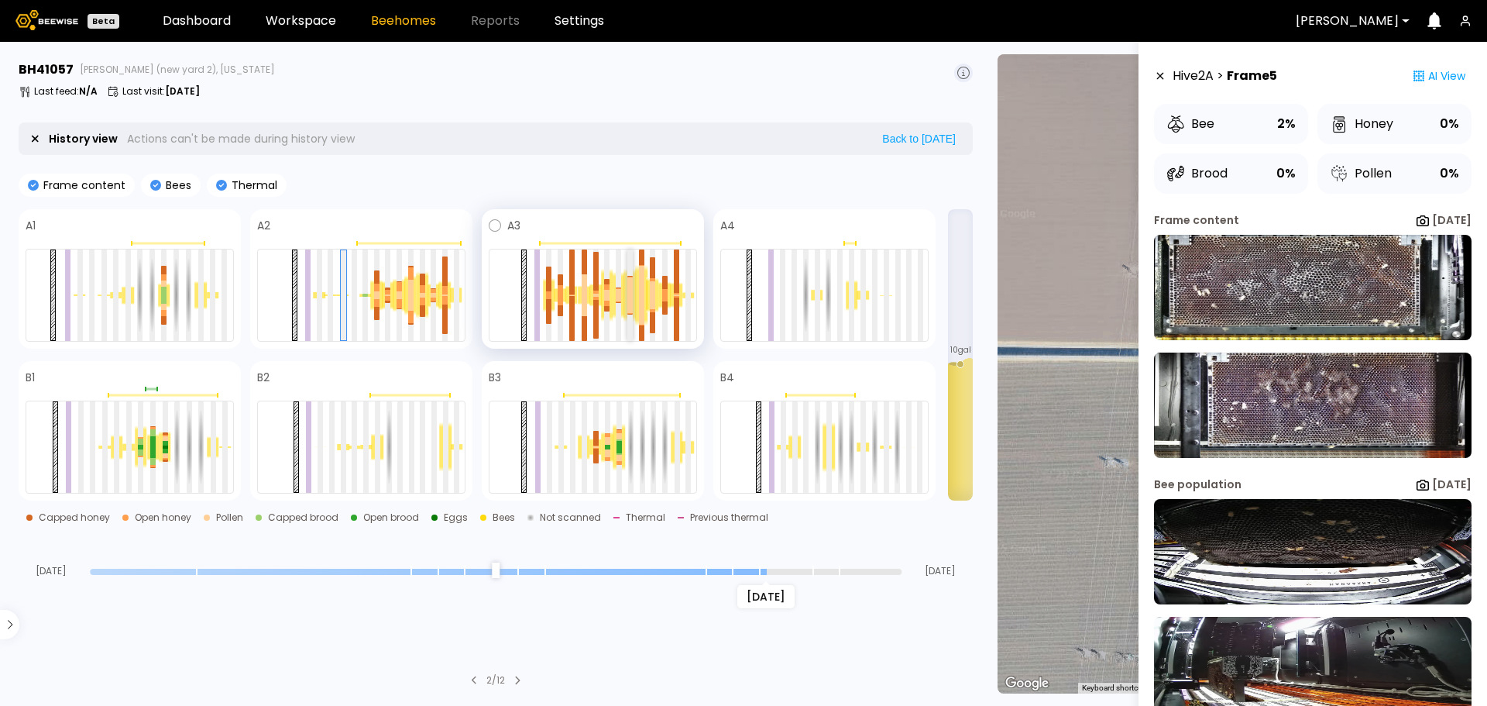
click at [629, 301] on div at bounding box center [629, 304] width 5 height 18
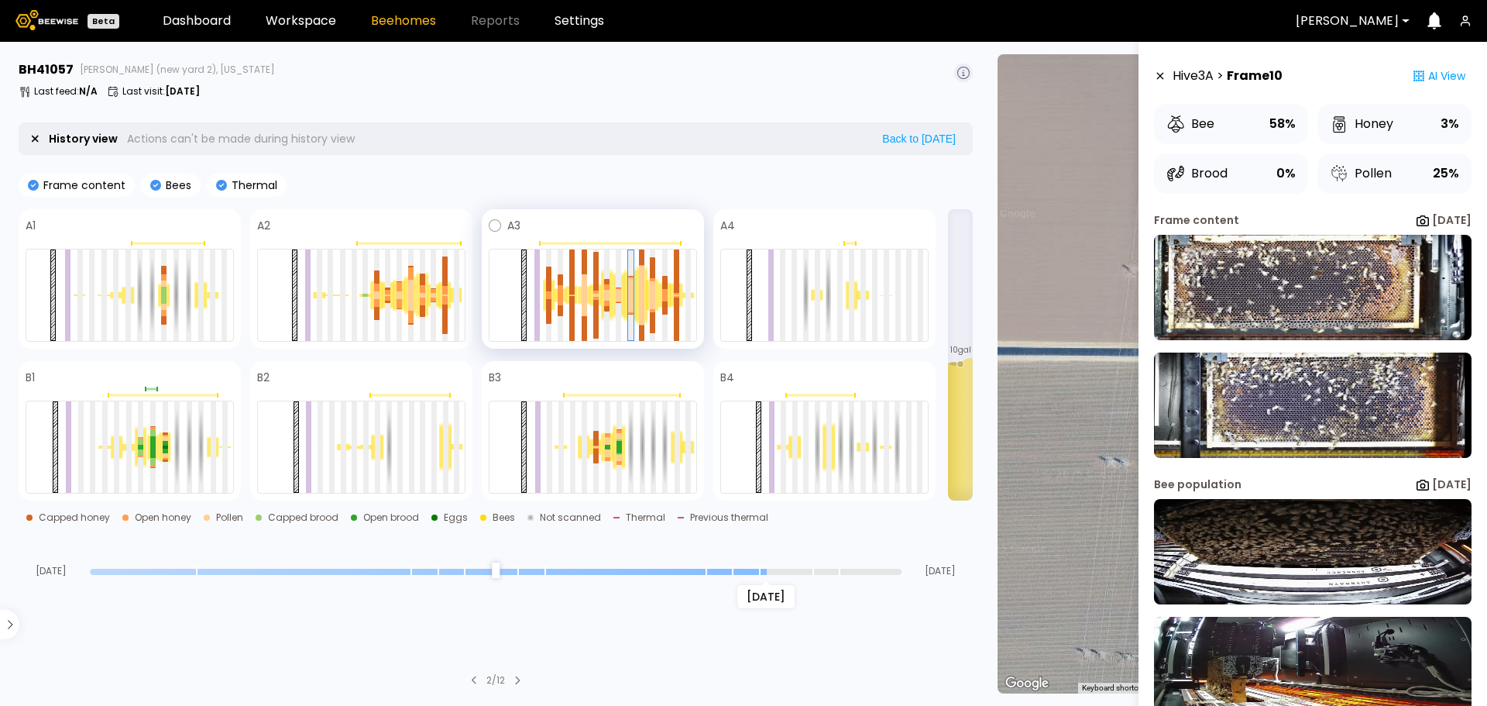
click at [603, 287] on div at bounding box center [607, 294] width 12 height 53
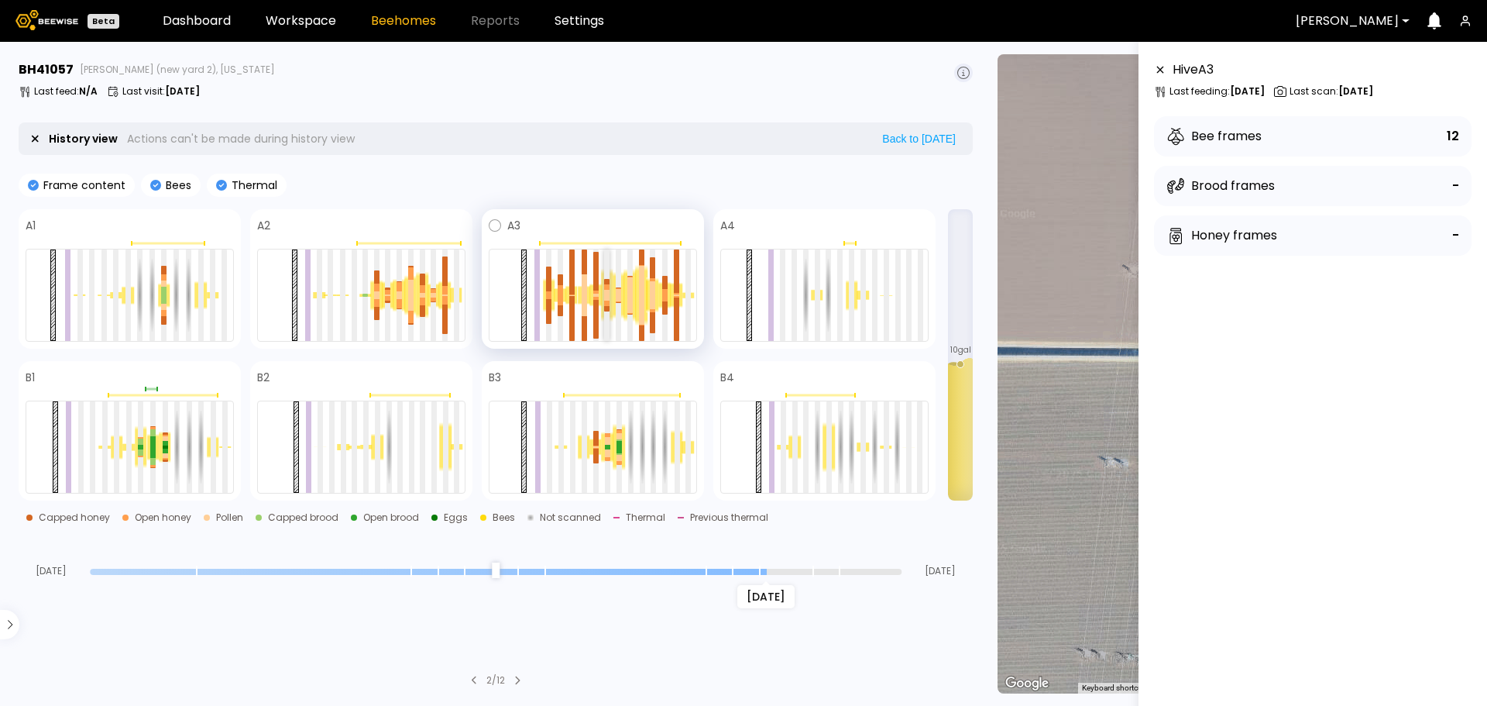
click at [607, 287] on div at bounding box center [606, 286] width 5 height 5
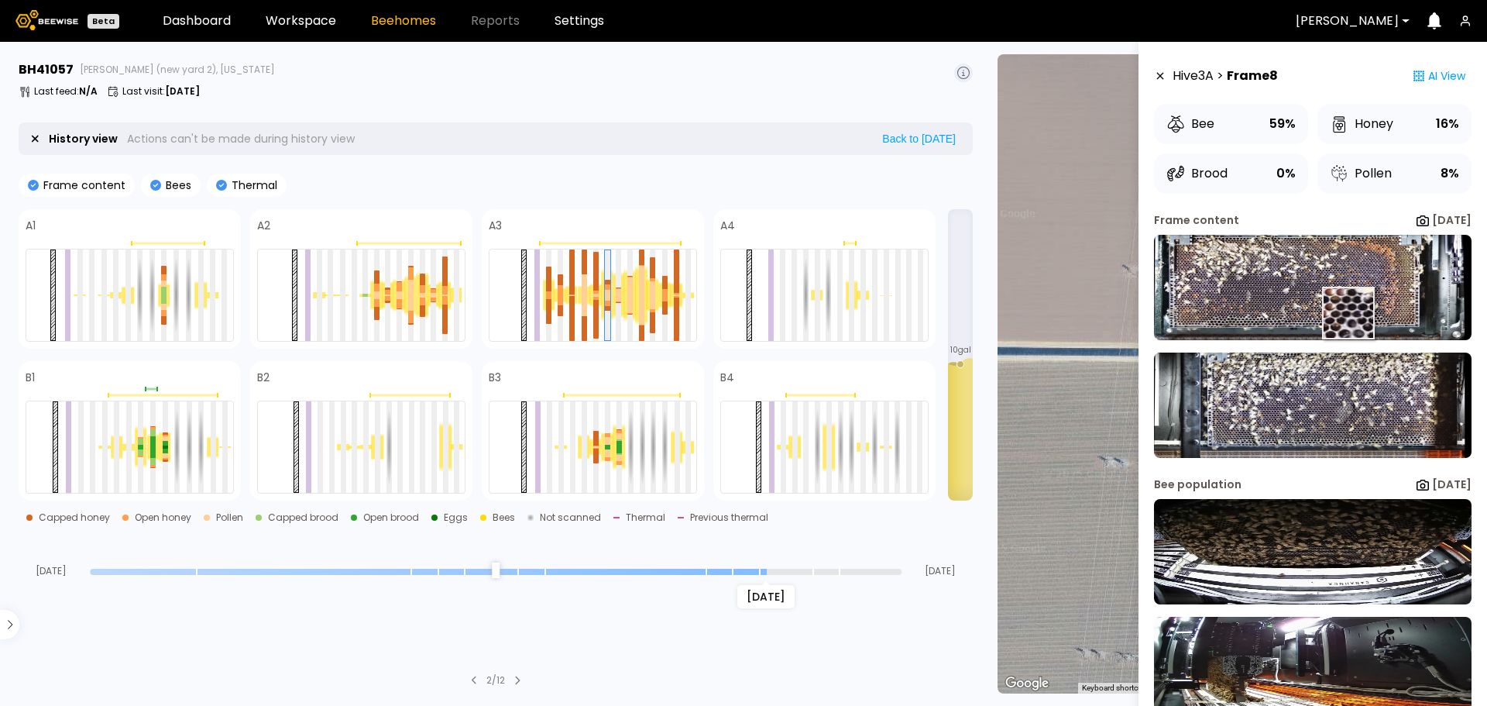
click at [1321, 300] on img at bounding box center [1313, 287] width 318 height 105
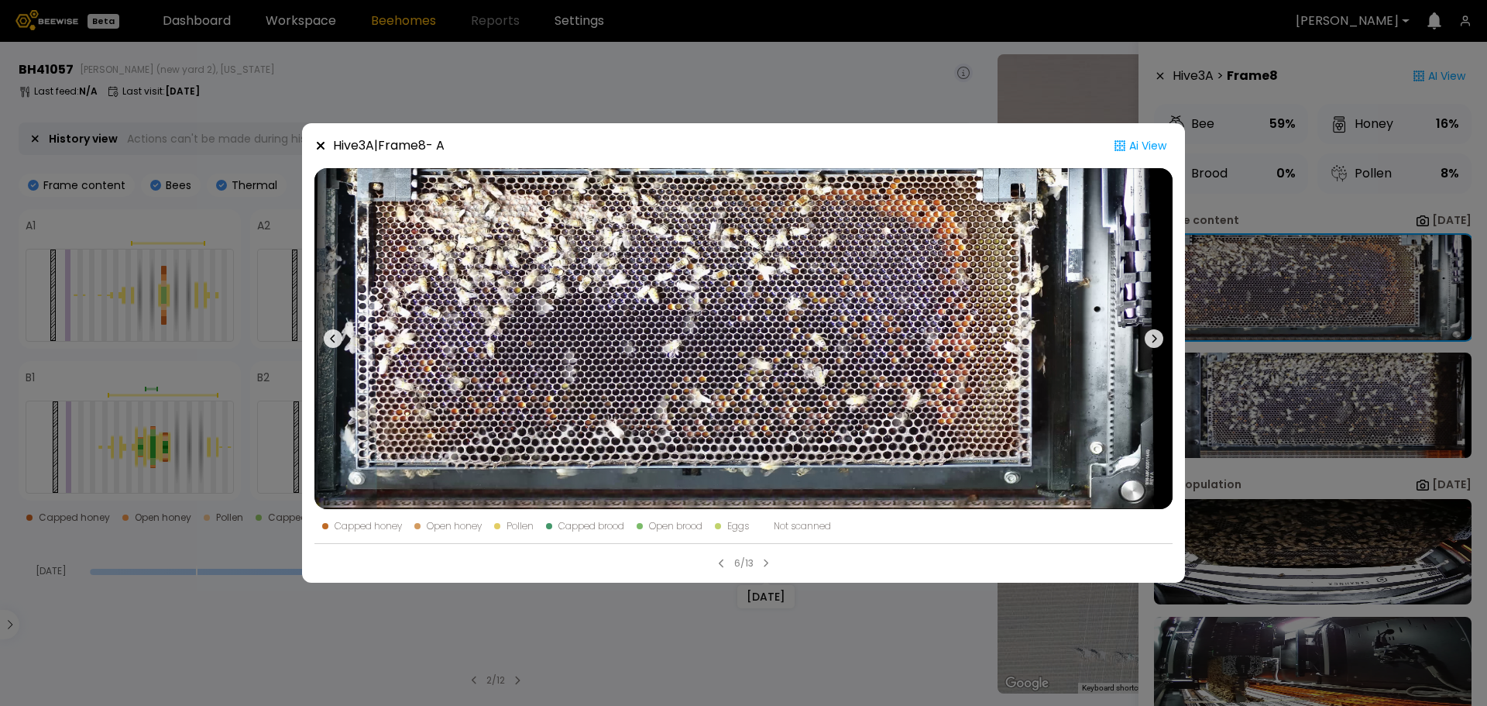
click at [827, 105] on div "Hive 3 A | Frame 8 - A Ai View Capped honey Open honey Pollen Capped brood Open…" at bounding box center [743, 353] width 1487 height 706
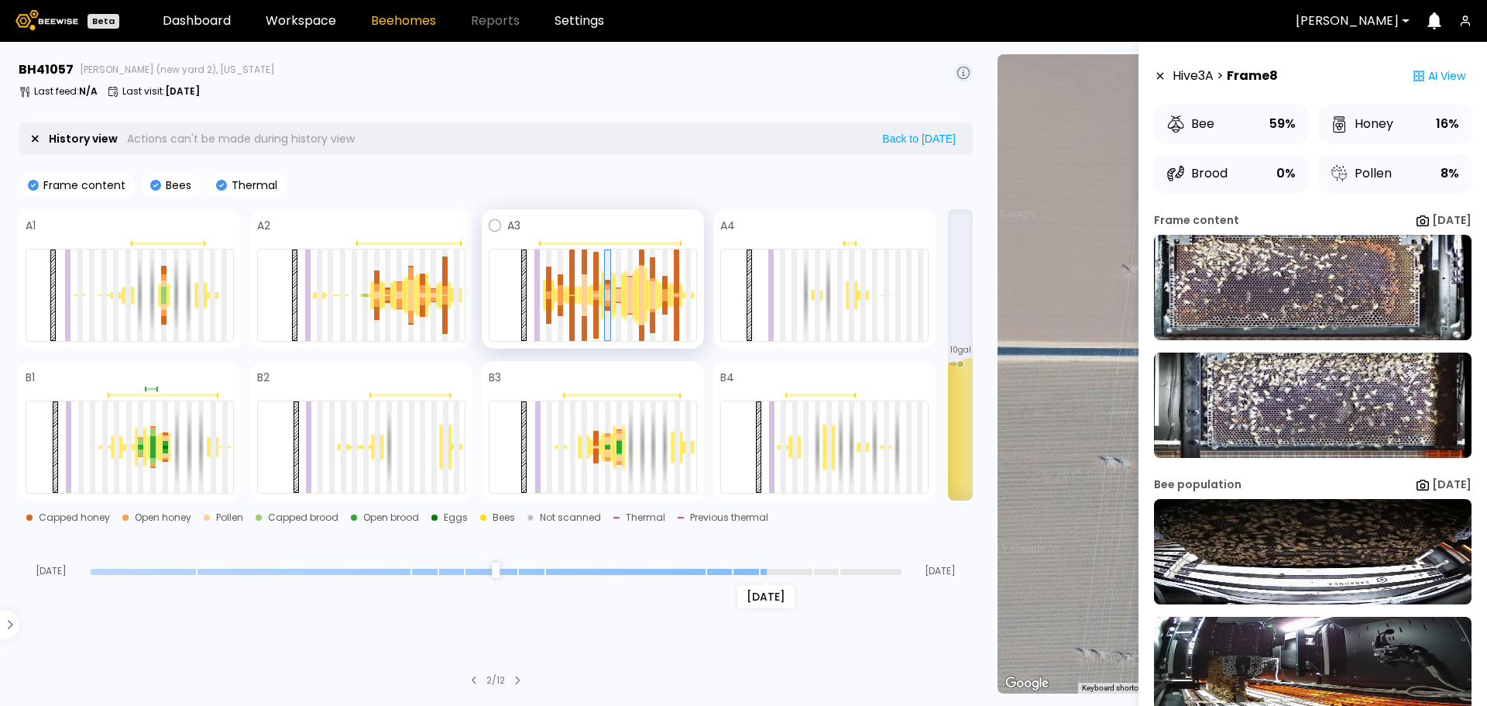
click at [617, 225] on span at bounding box center [609, 225] width 177 height 19
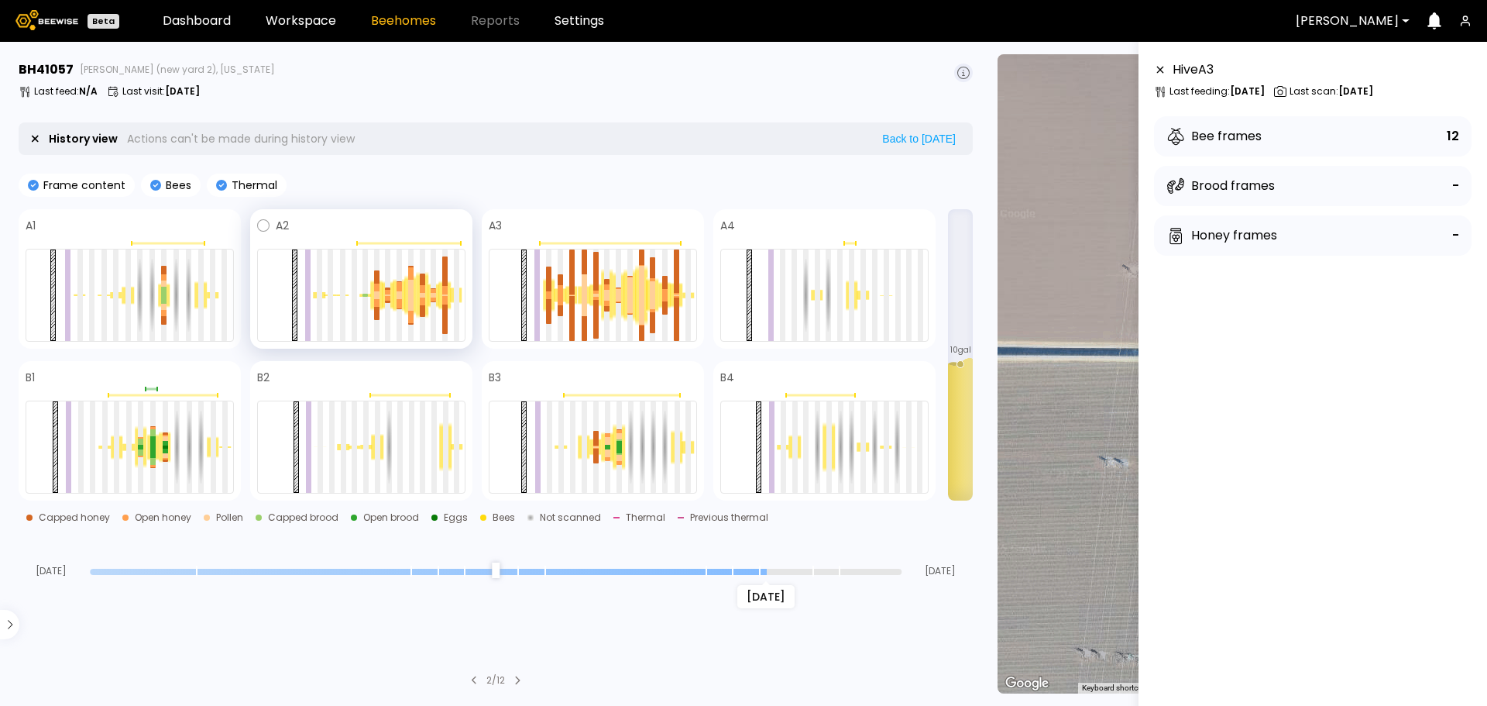
click at [399, 229] on span at bounding box center [377, 225] width 177 height 19
click at [582, 214] on div "A3" at bounding box center [593, 278] width 222 height 139
click at [350, 225] on span at bounding box center [377, 225] width 177 height 19
click at [574, 221] on span at bounding box center [609, 225] width 177 height 19
click at [361, 291] on div at bounding box center [361, 295] width 208 height 93
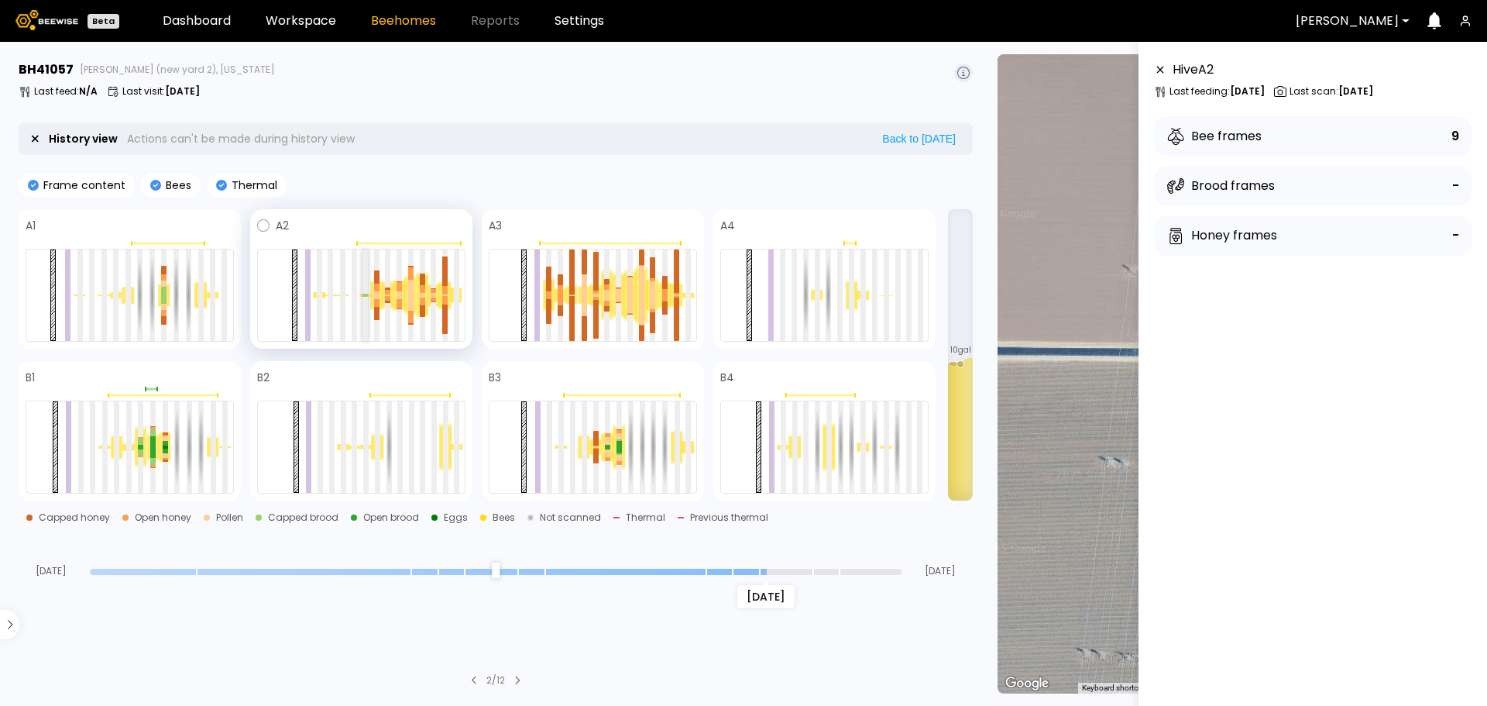
click at [363, 291] on div at bounding box center [365, 294] width 5 height 91
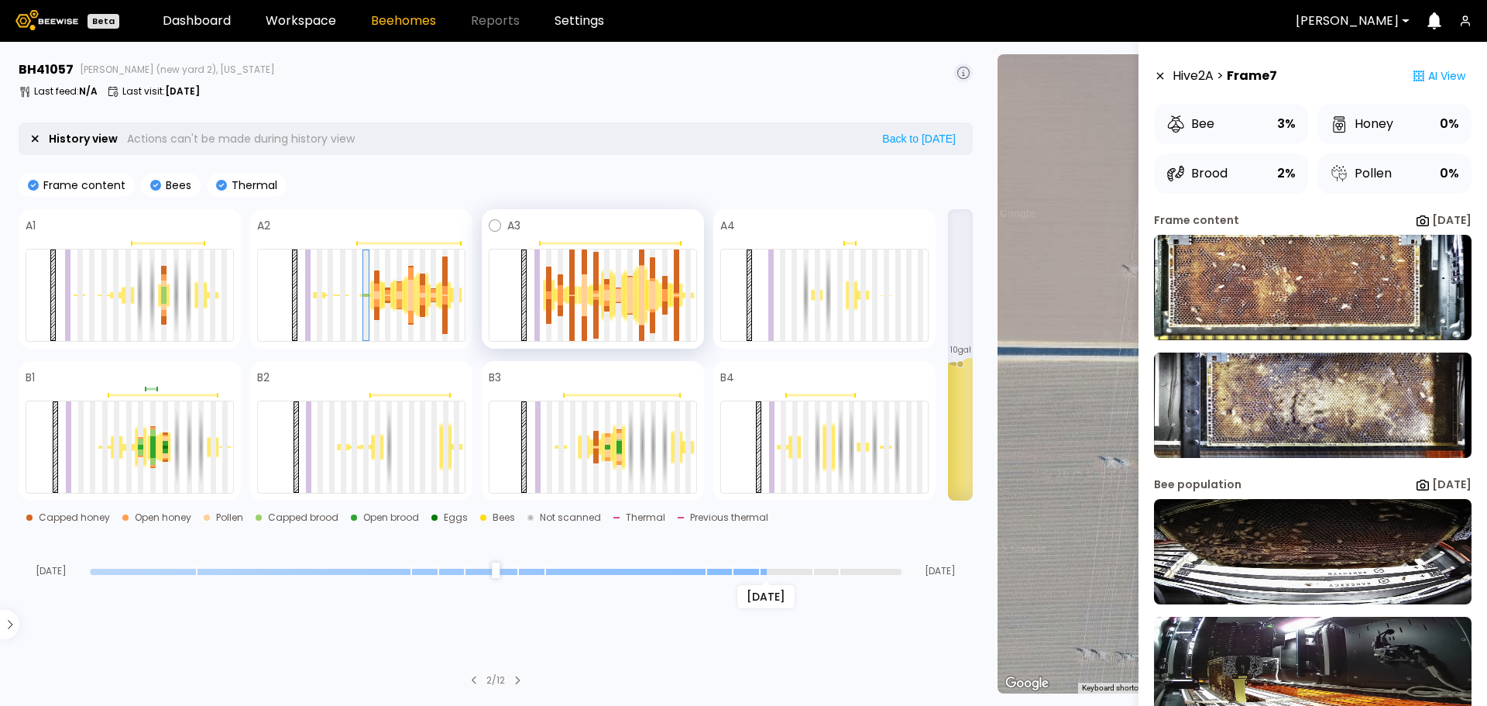
click at [568, 221] on span at bounding box center [609, 225] width 177 height 19
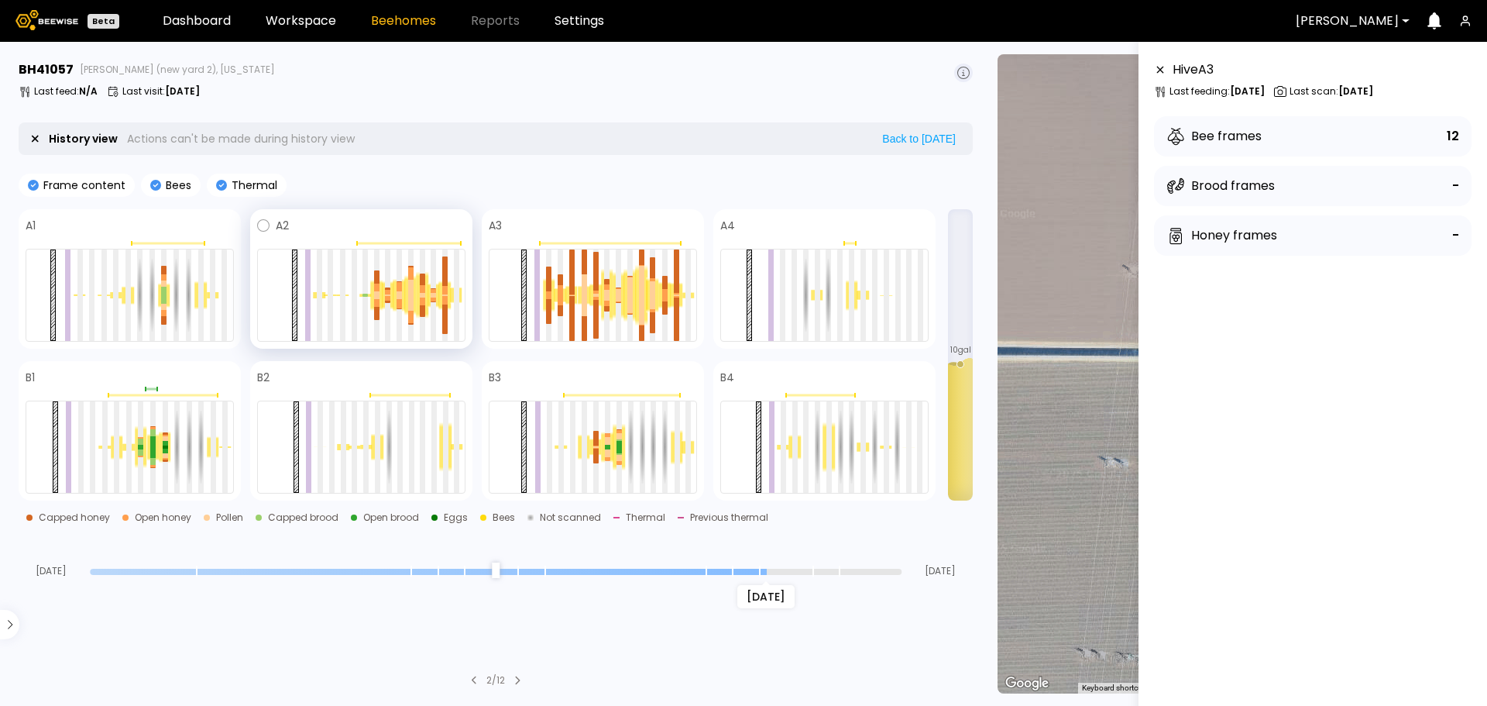
click at [405, 238] on div at bounding box center [361, 240] width 208 height 11
click at [287, 15] on link "Workspace" at bounding box center [301, 21] width 70 height 12
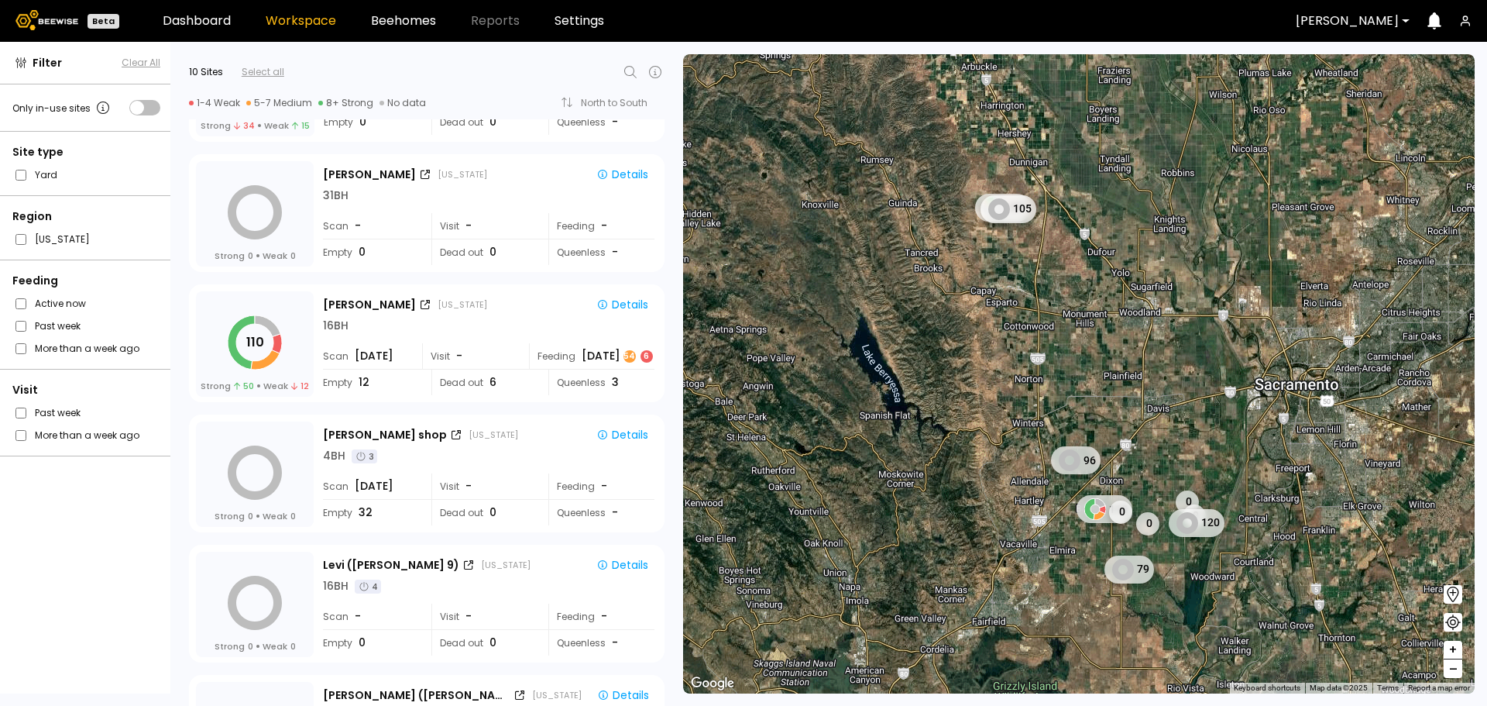
scroll to position [387, 0]
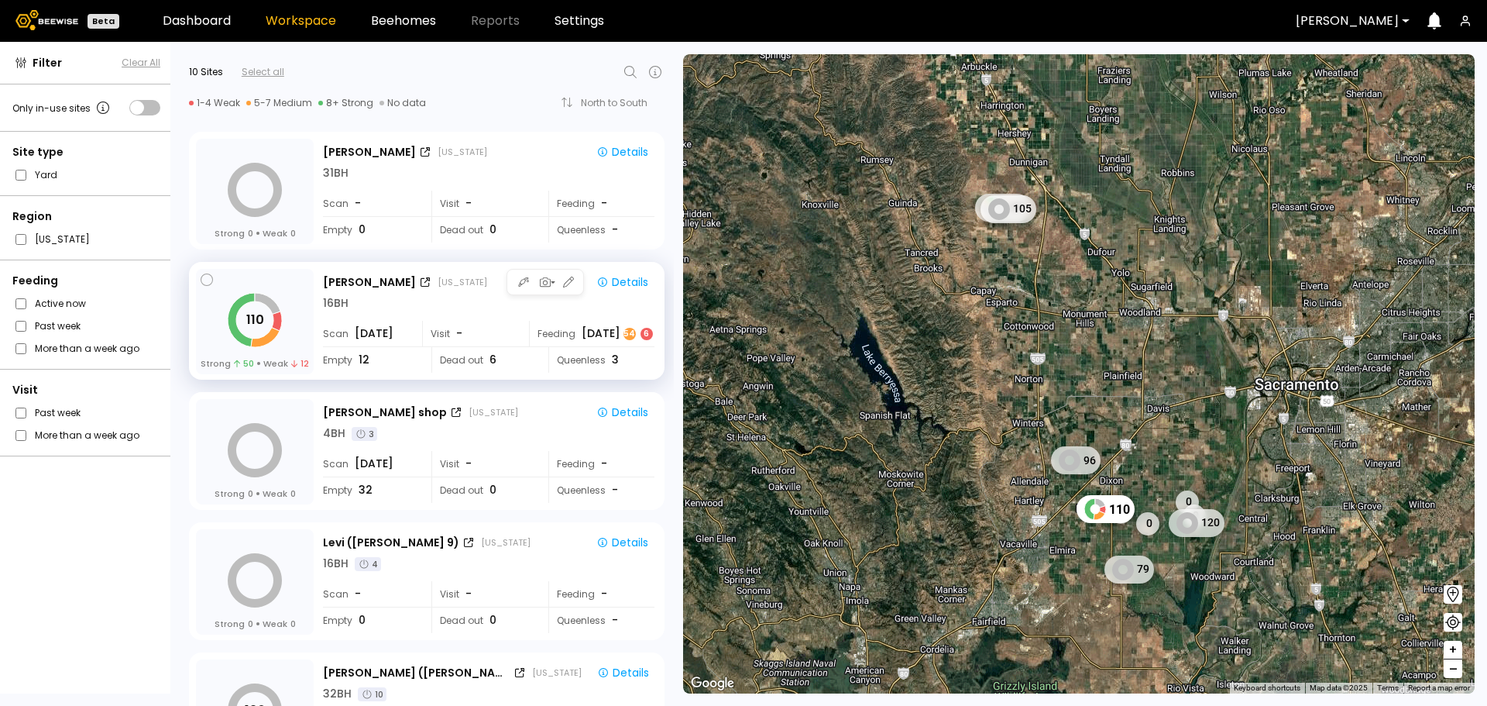
click at [455, 314] on div "[PERSON_NAME] [US_STATE] Details 16 BH Scan [DATE] Visit - Feeding [DATE] 6 Emp…" at bounding box center [490, 322] width 335 height 107
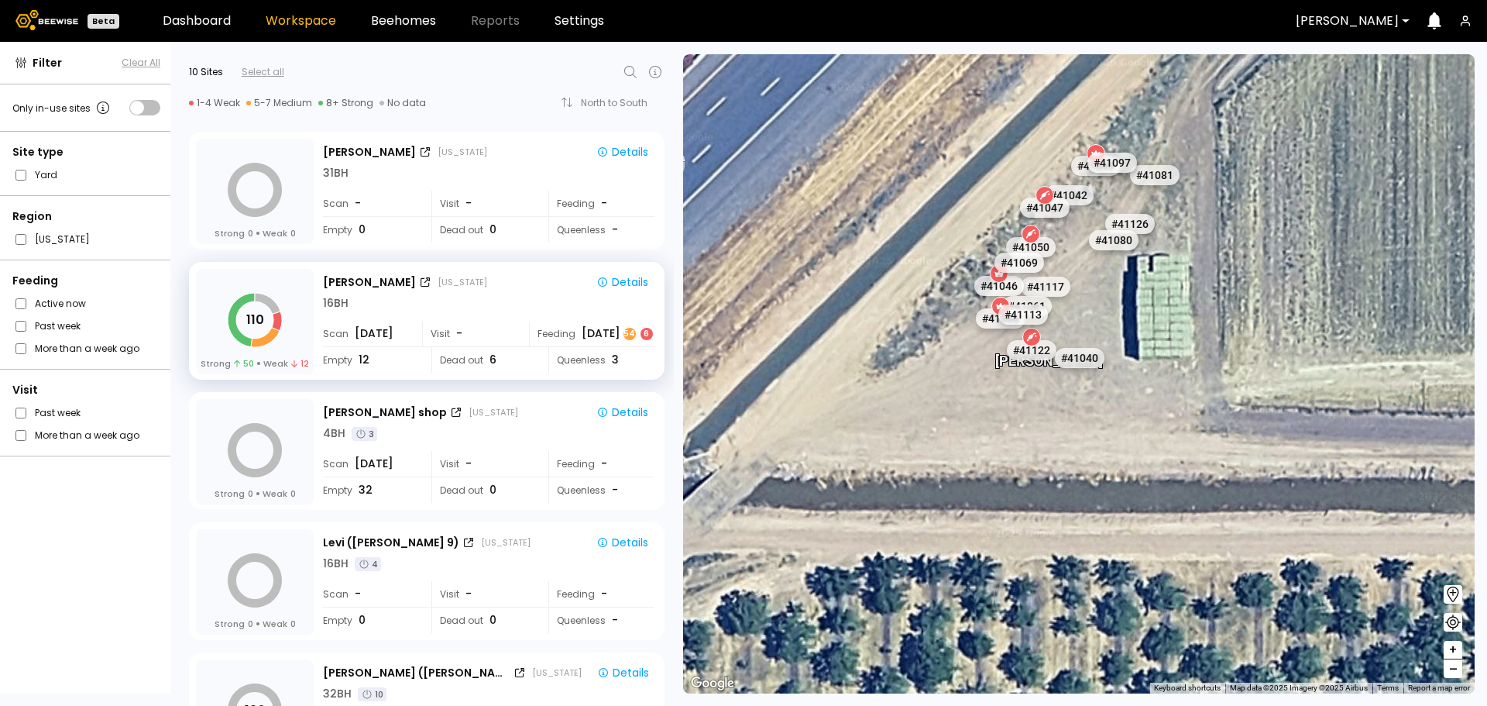
drag, startPoint x: 1236, startPoint y: 291, endPoint x: 1193, endPoint y: 332, distance: 59.2
click at [1193, 332] on div "[PERSON_NAME] # 41048 # 41118 # 40306 # 40200 # 40069 # 40702 # 40113 # 40736 #…" at bounding box center [1079, 373] width 792 height 639
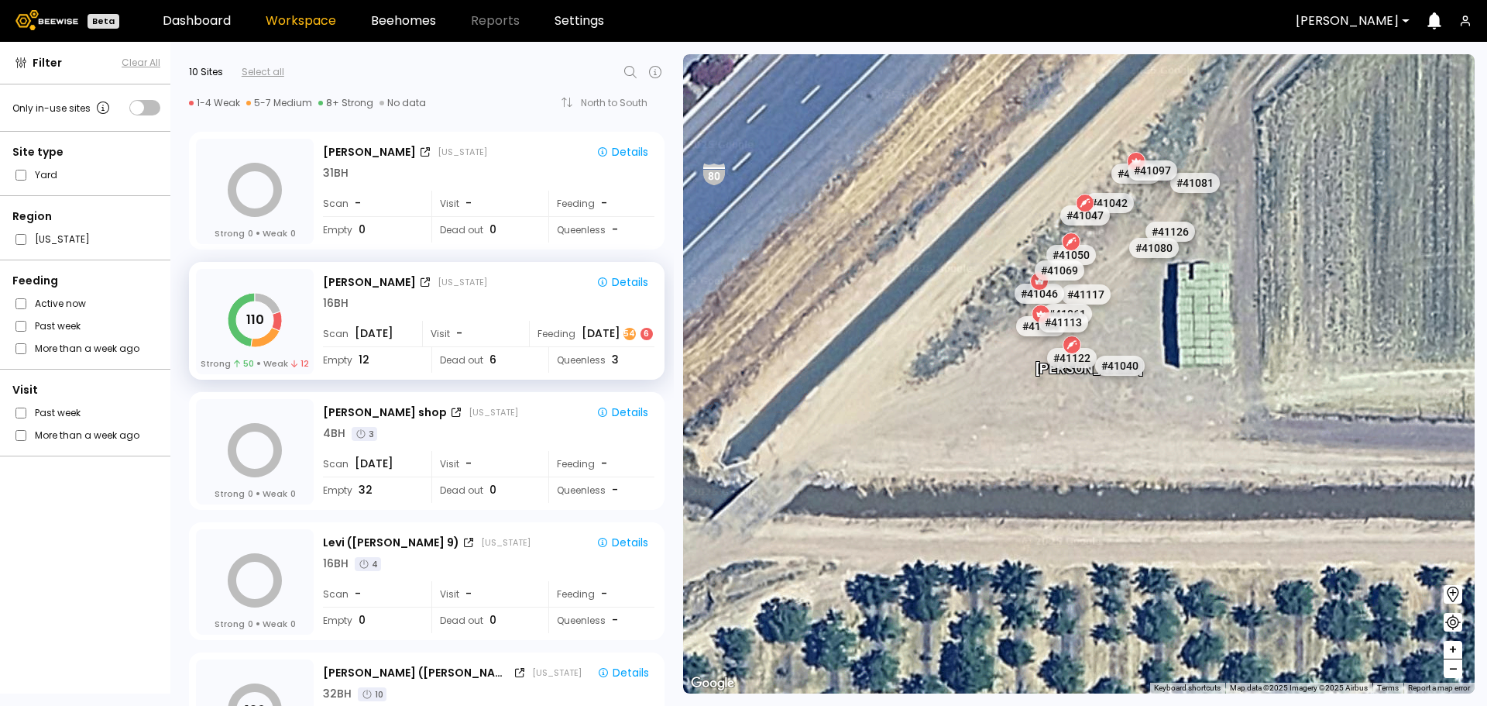
drag, startPoint x: 1104, startPoint y: 309, endPoint x: 1150, endPoint y: 318, distance: 47.4
click at [1150, 318] on div "[PERSON_NAME] # 41048 # 41118 # 40306 # 40200 # 40069 # 40702 # 40113 # 40736 #…" at bounding box center [1079, 373] width 792 height 639
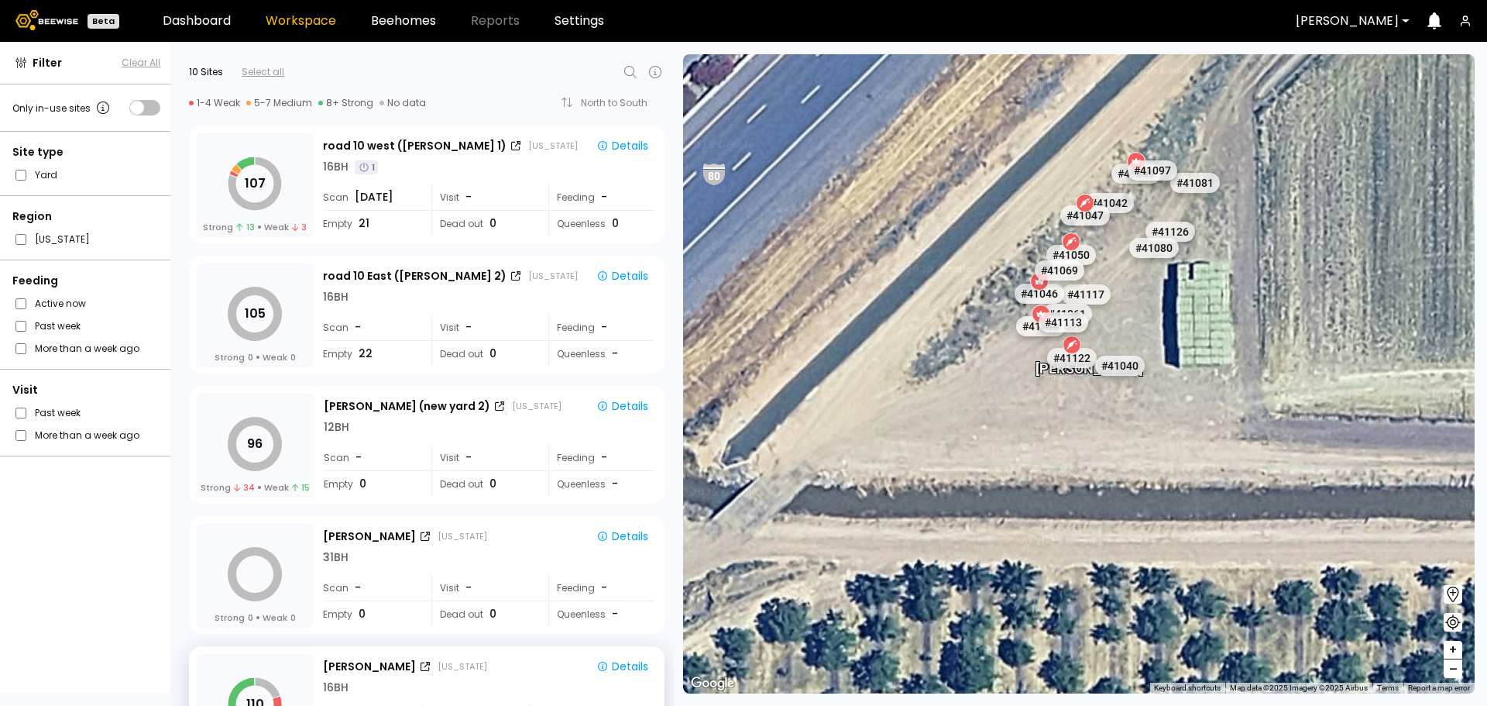
scroll to position [0, 0]
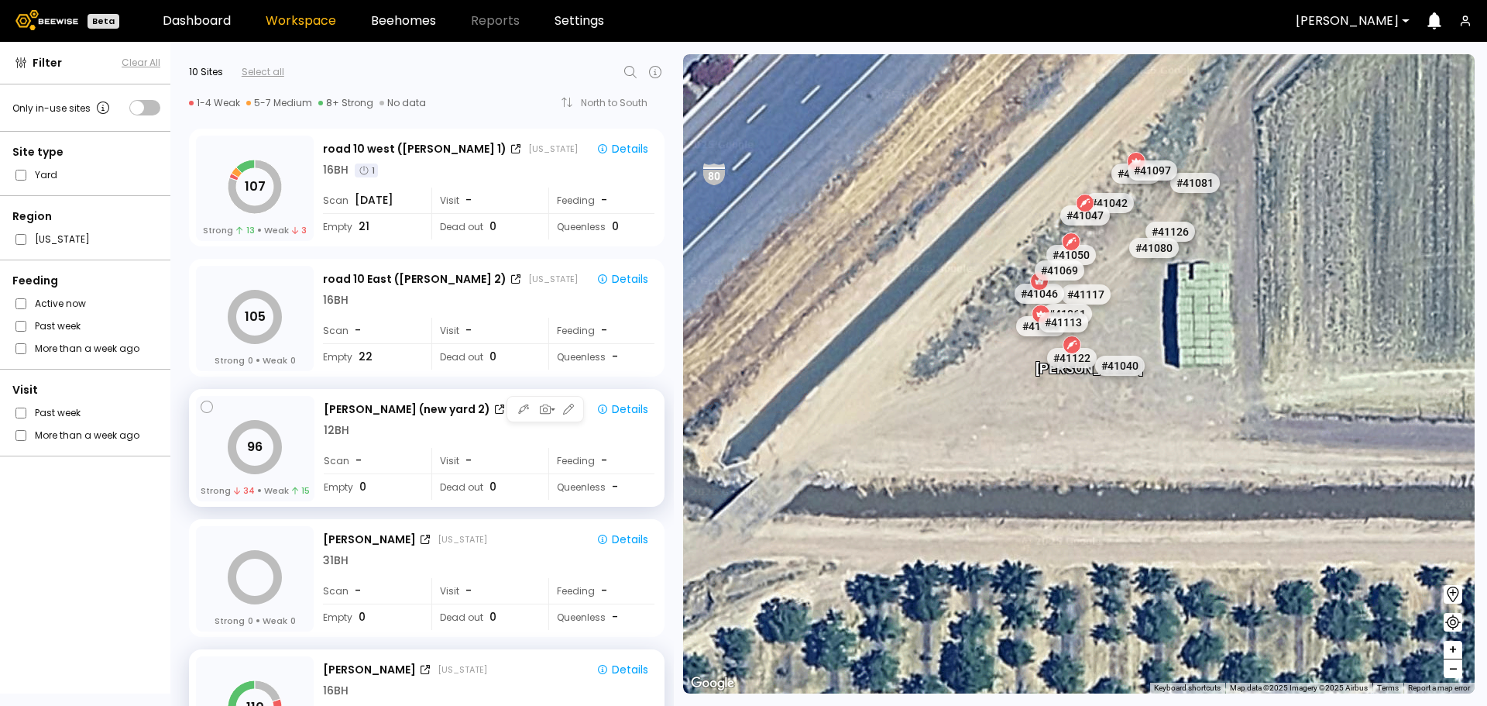
click at [452, 432] on div "12 BH" at bounding box center [489, 430] width 331 height 16
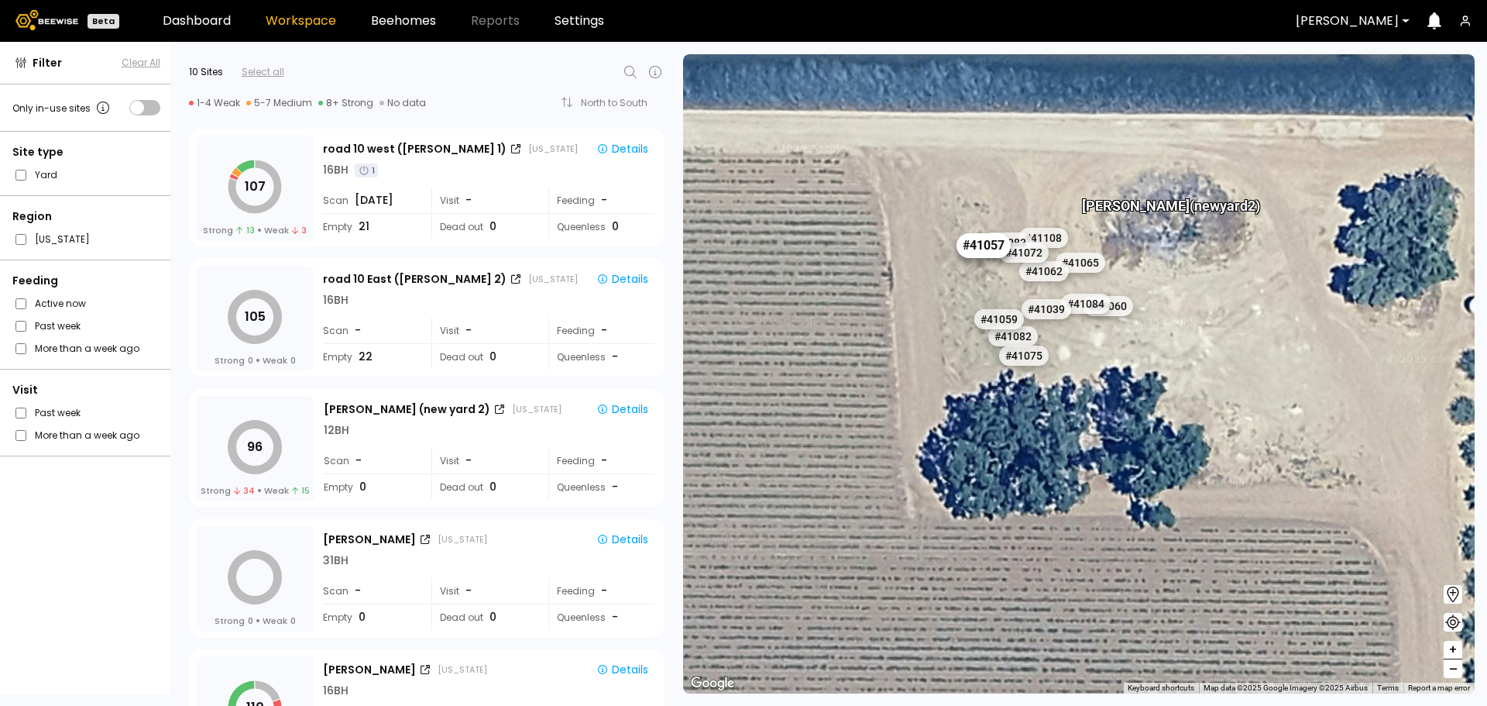
click at [986, 242] on div "# 41057" at bounding box center [984, 244] width 54 height 25
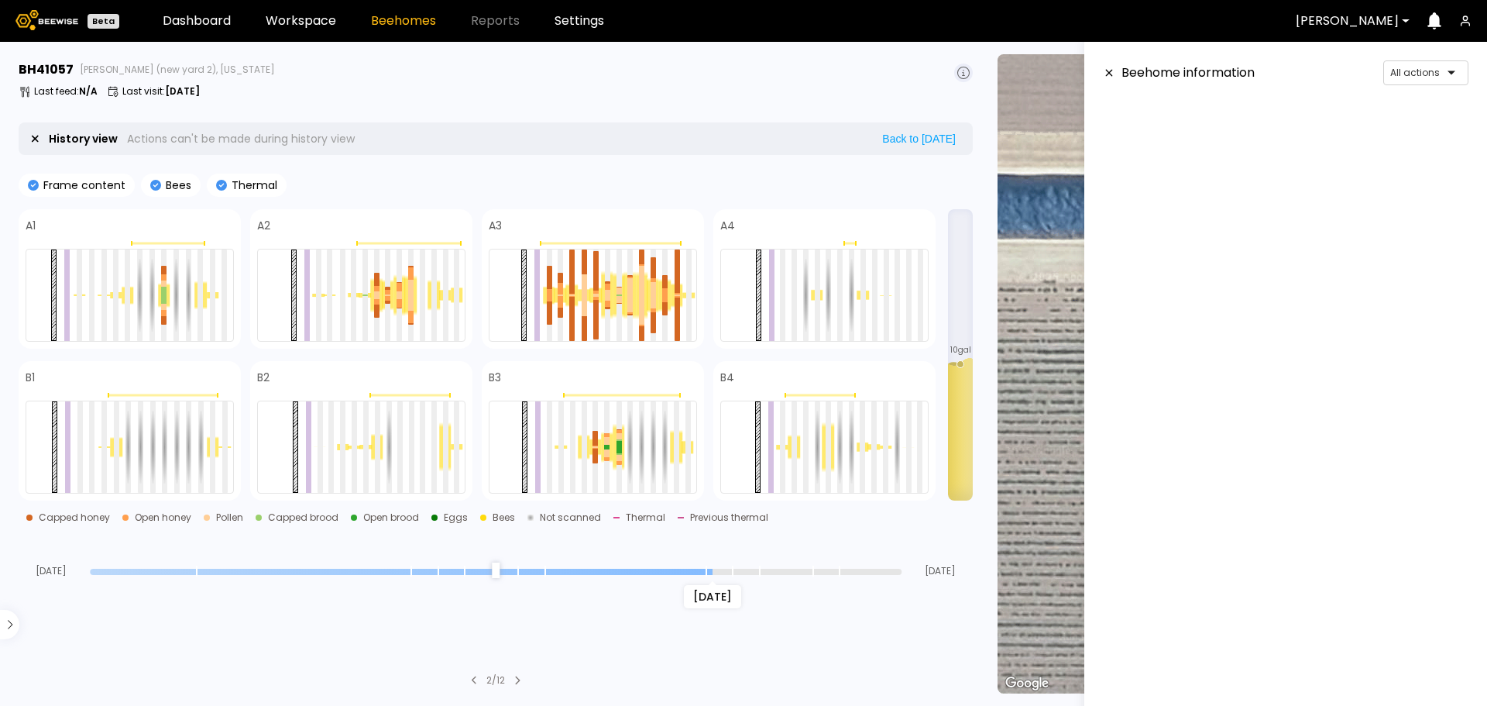
drag, startPoint x: 892, startPoint y: 569, endPoint x: 703, endPoint y: 572, distance: 189.8
click at [703, 572] on input "range" at bounding box center [496, 572] width 812 height 6
click at [1435, 73] on div at bounding box center [1419, 73] width 59 height 14
click at [1291, 128] on section at bounding box center [1286, 127] width 366 height 46
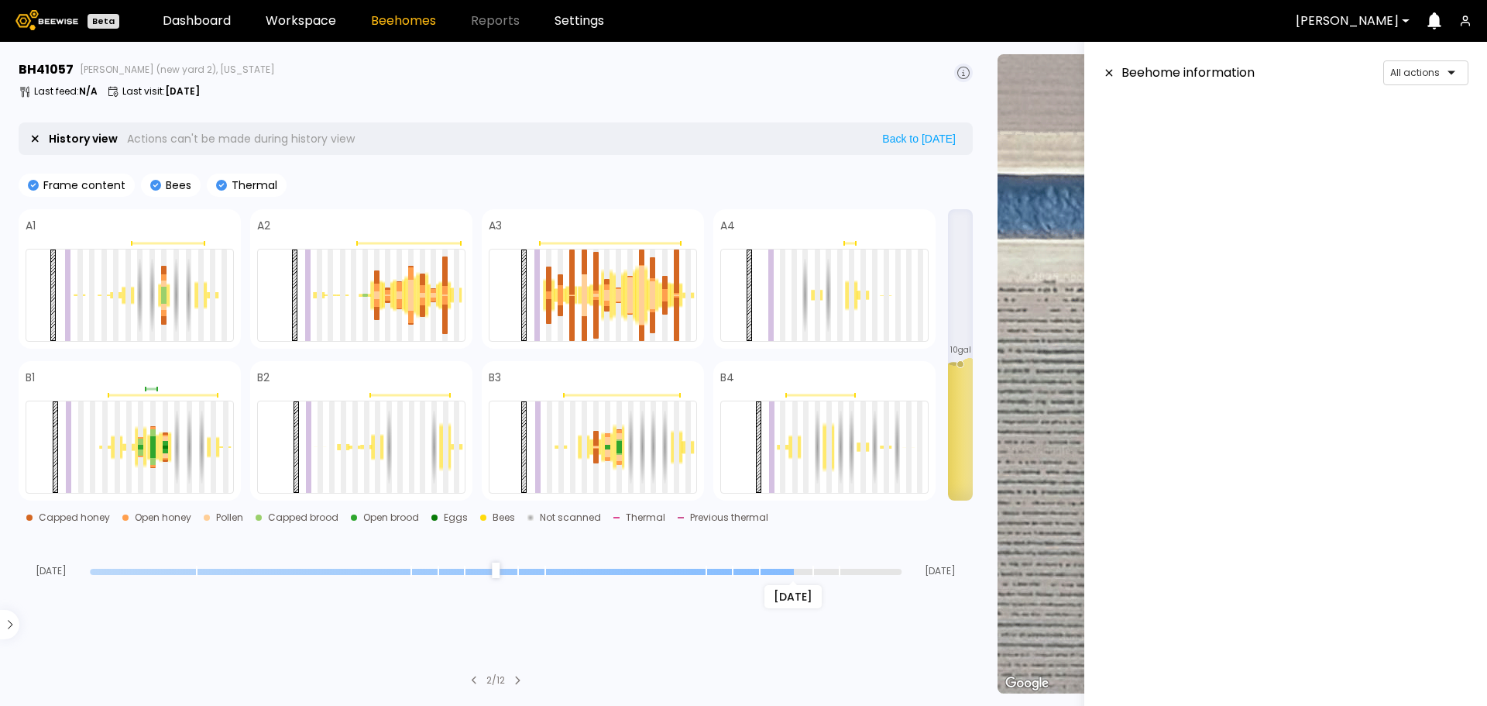
drag, startPoint x: 711, startPoint y: 571, endPoint x: 797, endPoint y: 567, distance: 86.1
type input "*"
click at [797, 569] on input "range" at bounding box center [496, 572] width 812 height 6
